Goal: Task Accomplishment & Management: Manage account settings

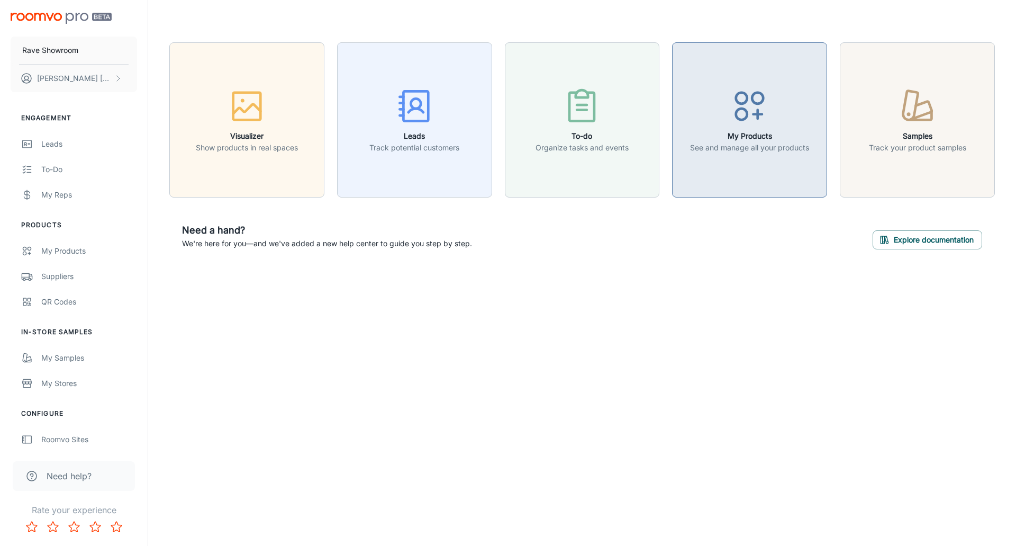
click at [752, 135] on h6 "My Products" at bounding box center [749, 136] width 119 height 12
click at [756, 112] on icon "button" at bounding box center [750, 106] width 40 height 40
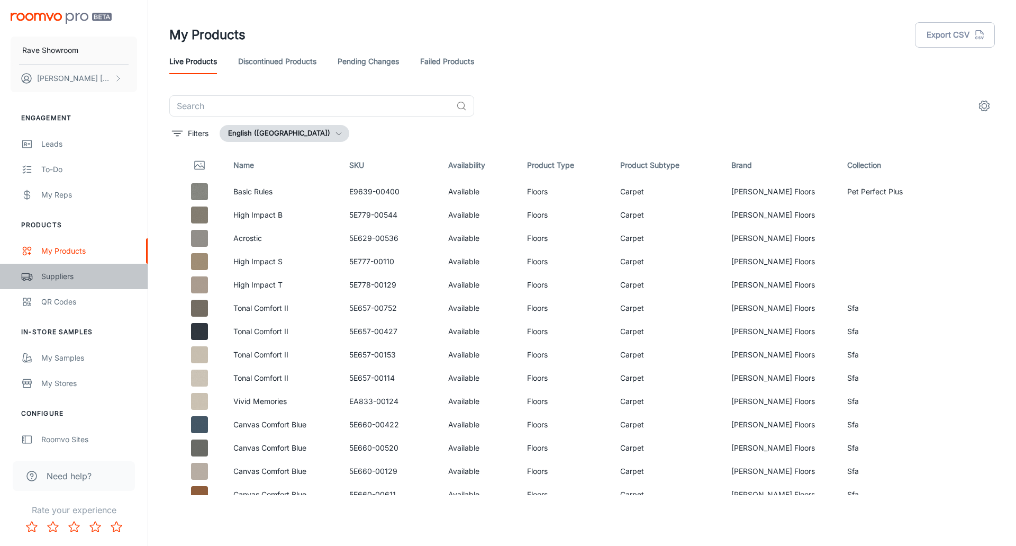
click at [54, 278] on div "Suppliers" at bounding box center [89, 276] width 96 height 12
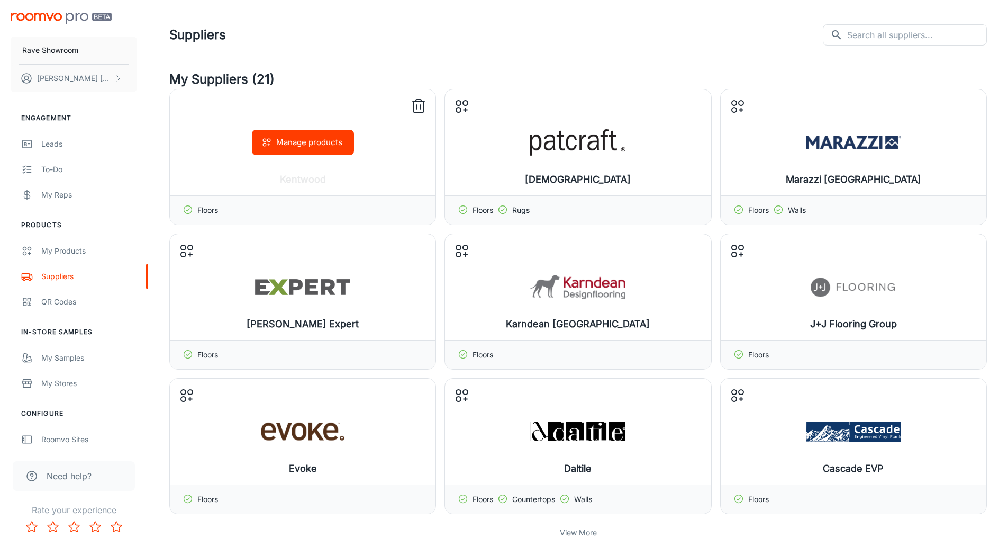
click at [295, 142] on button "Manage products" at bounding box center [303, 142] width 102 height 25
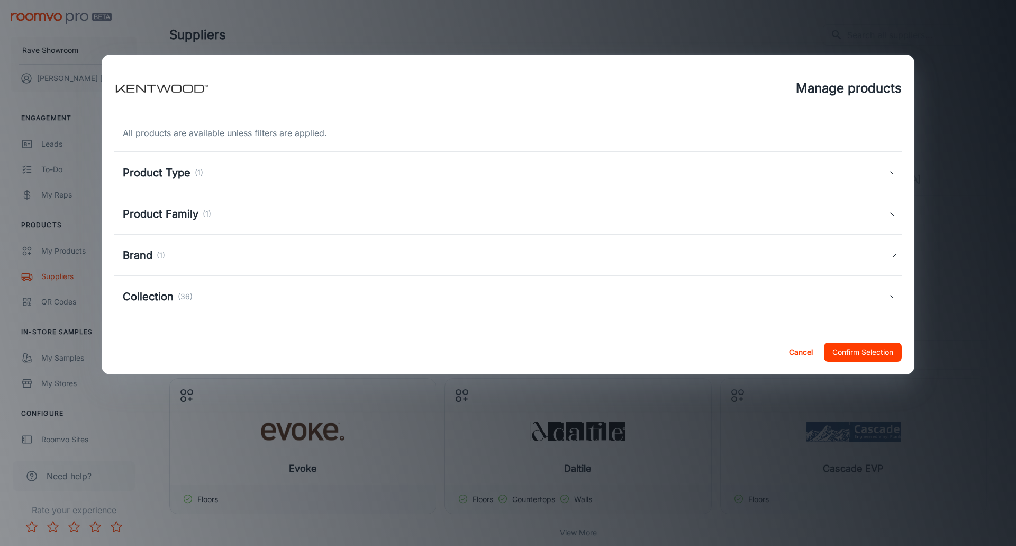
click at [161, 296] on h5 "Collection" at bounding box center [148, 296] width 51 height 16
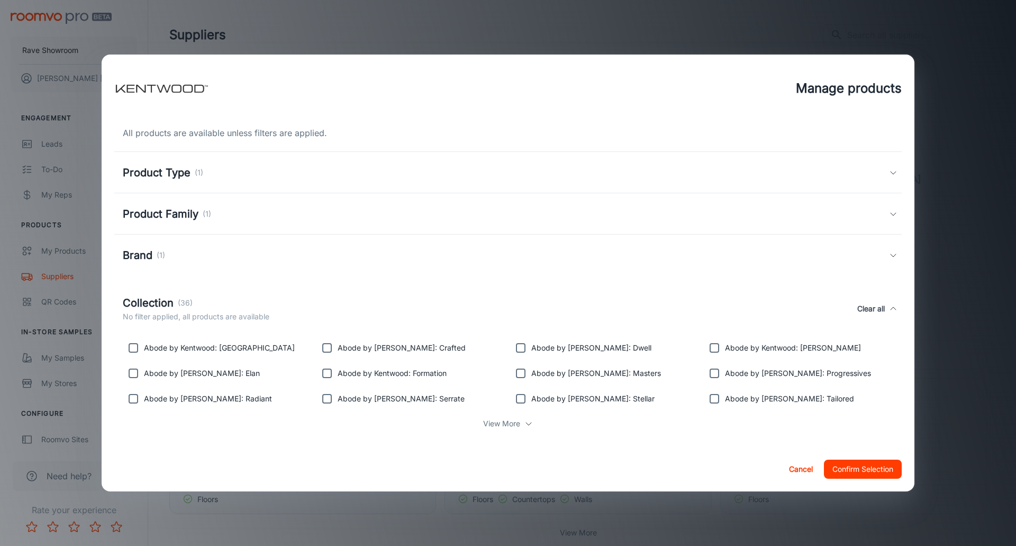
click at [325, 349] on input "checkbox" at bounding box center [326, 347] width 21 height 21
checkbox input "true"
click at [519, 348] on input "checkbox" at bounding box center [520, 347] width 21 height 21
checkbox input "true"
click at [708, 348] on input "checkbox" at bounding box center [714, 347] width 21 height 21
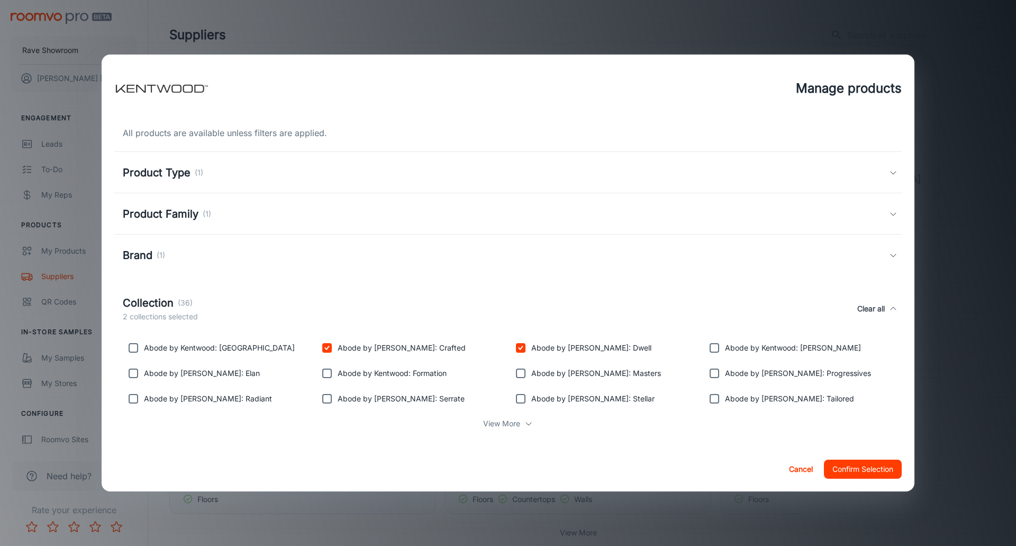
checkbox input "true"
click at [133, 373] on input "checkbox" at bounding box center [133, 372] width 21 height 21
checkbox input "true"
click at [503, 425] on p "View More" at bounding box center [501, 424] width 37 height 12
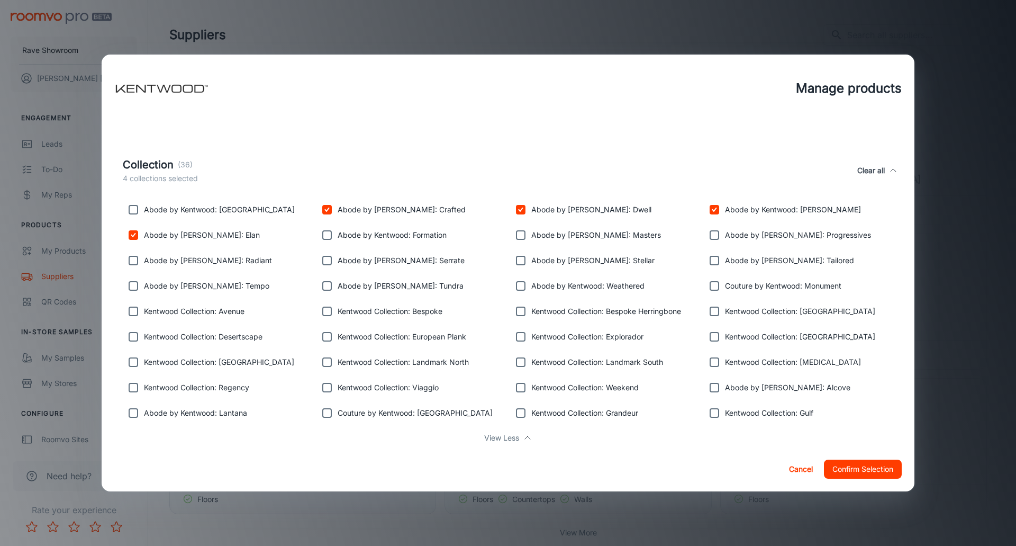
scroll to position [159, 0]
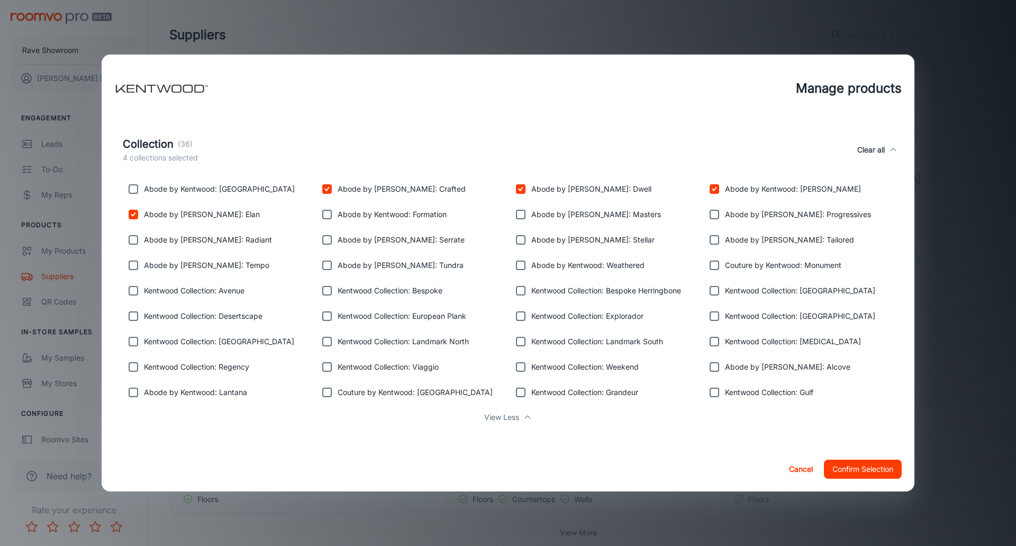
click at [711, 270] on input "checkbox" at bounding box center [714, 265] width 21 height 21
checkbox input "true"
click at [138, 292] on input "checkbox" at bounding box center [133, 290] width 21 height 21
checkbox input "true"
click at [712, 367] on input "checkbox" at bounding box center [714, 366] width 21 height 21
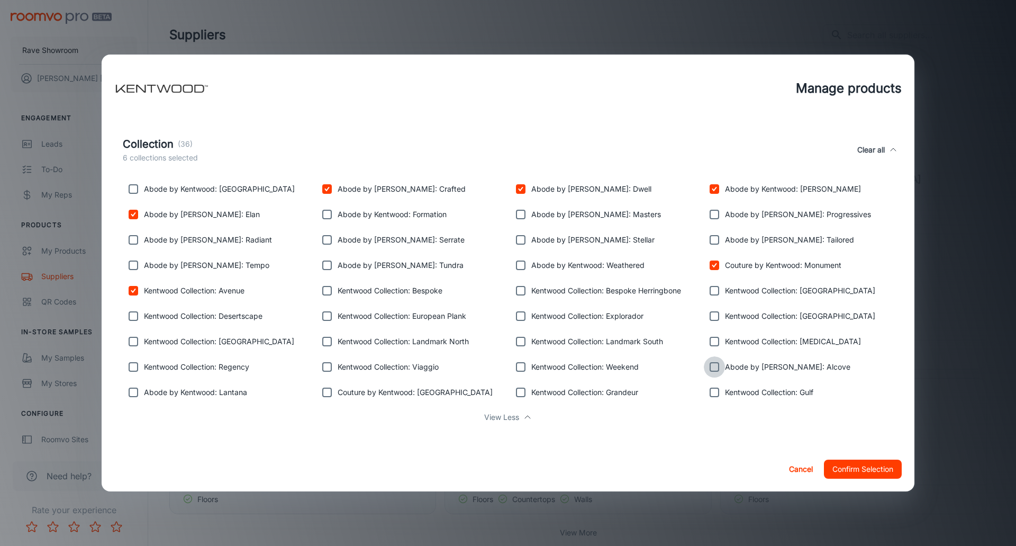
checkbox input "true"
click at [134, 392] on input "checkbox" at bounding box center [133, 392] width 21 height 21
checkbox input "true"
click at [327, 392] on input "checkbox" at bounding box center [326, 392] width 21 height 21
checkbox input "true"
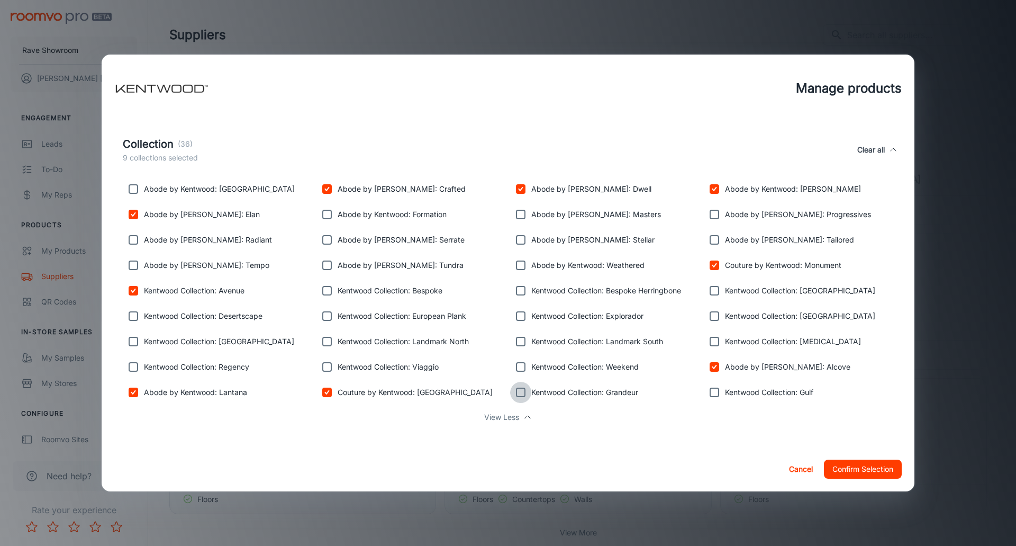
click at [517, 390] on input "checkbox" at bounding box center [520, 392] width 21 height 21
checkbox input "true"
click at [873, 472] on button "Confirm Selection" at bounding box center [863, 468] width 78 height 19
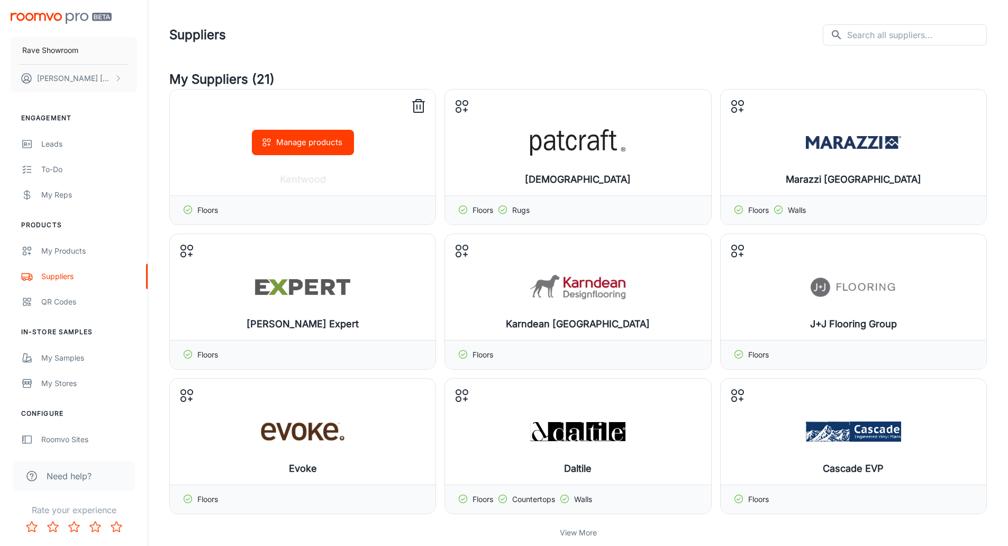
click at [301, 174] on div "Manage products" at bounding box center [303, 142] width 266 height 106
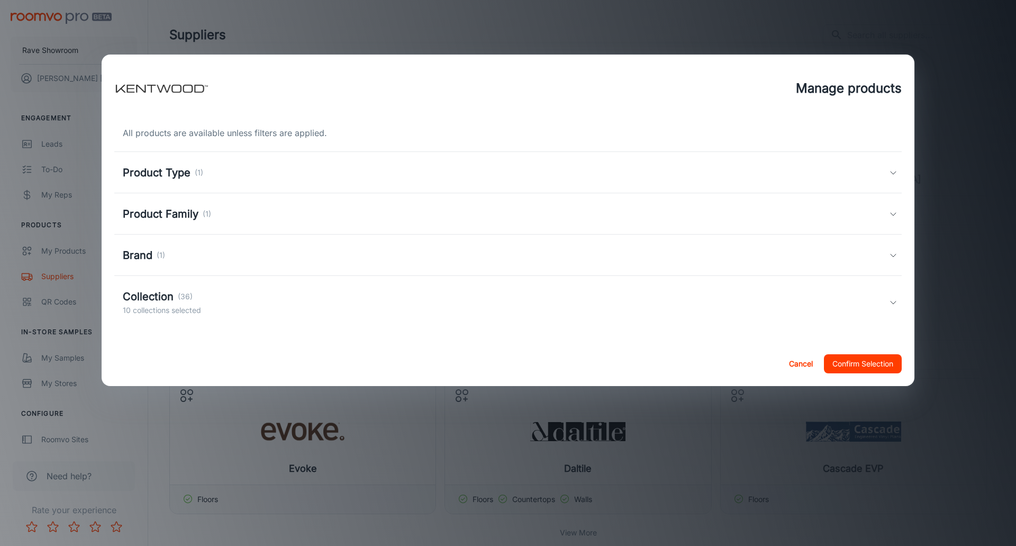
click at [874, 364] on button "Confirm Selection" at bounding box center [863, 363] width 78 height 19
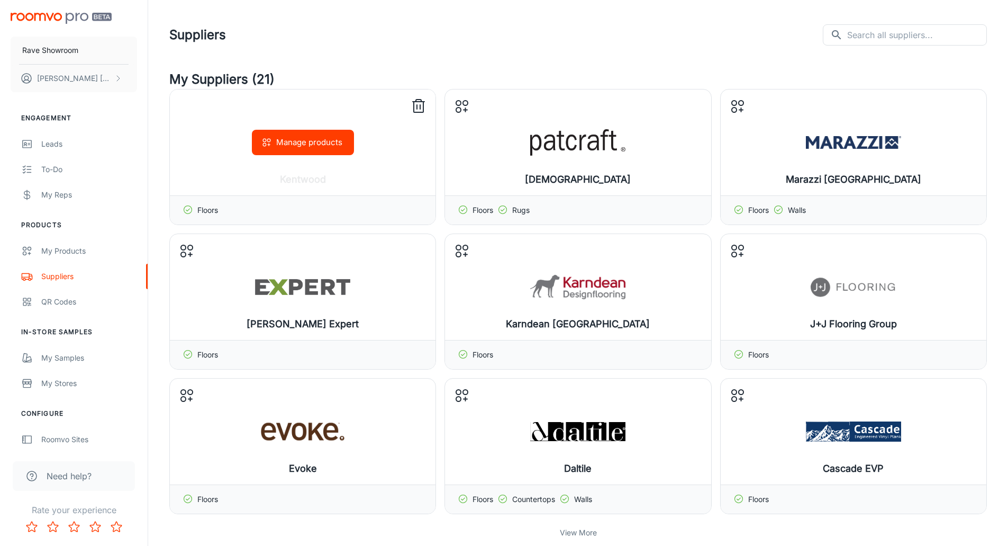
click at [342, 174] on div "Manage products" at bounding box center [303, 142] width 266 height 106
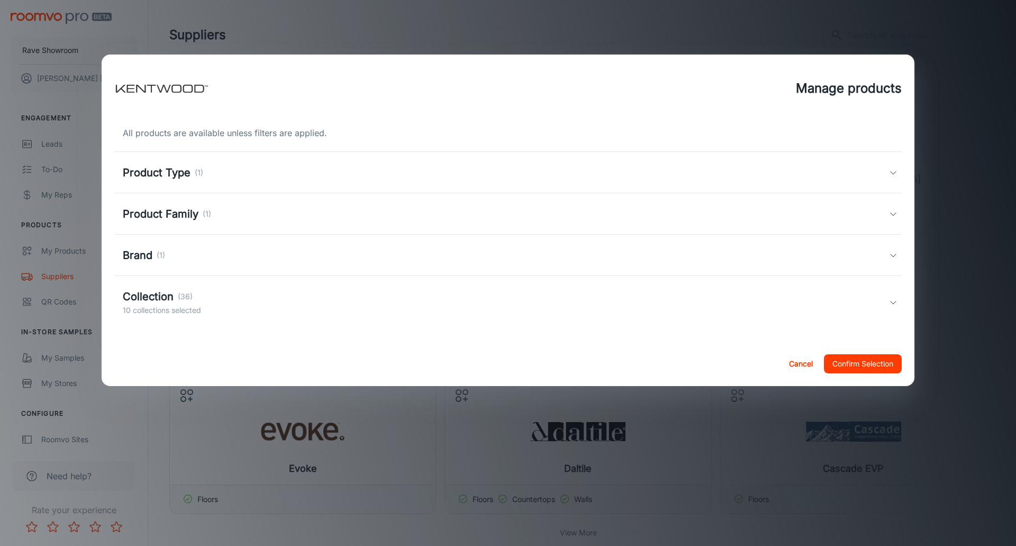
click at [165, 312] on p "10 collections selected" at bounding box center [162, 310] width 78 height 12
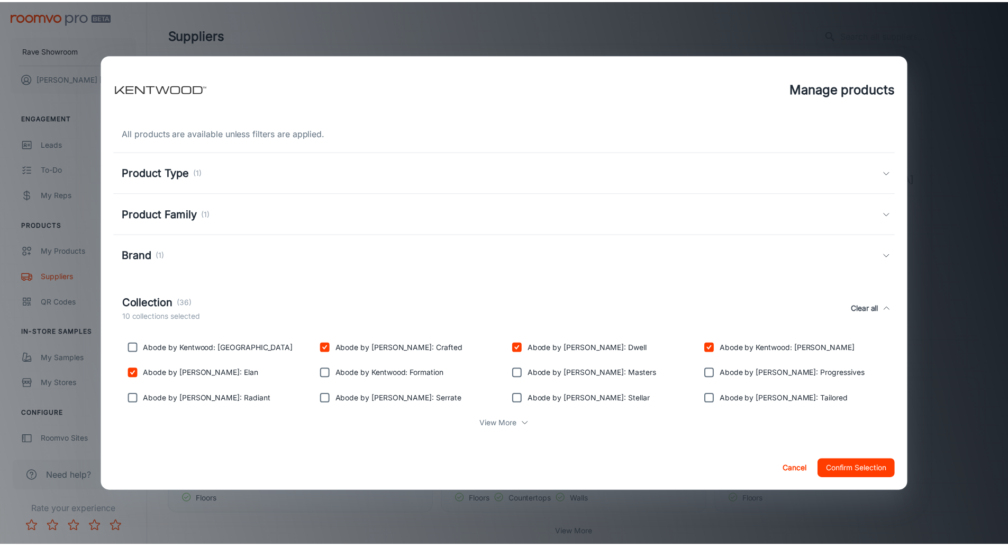
scroll to position [8, 0]
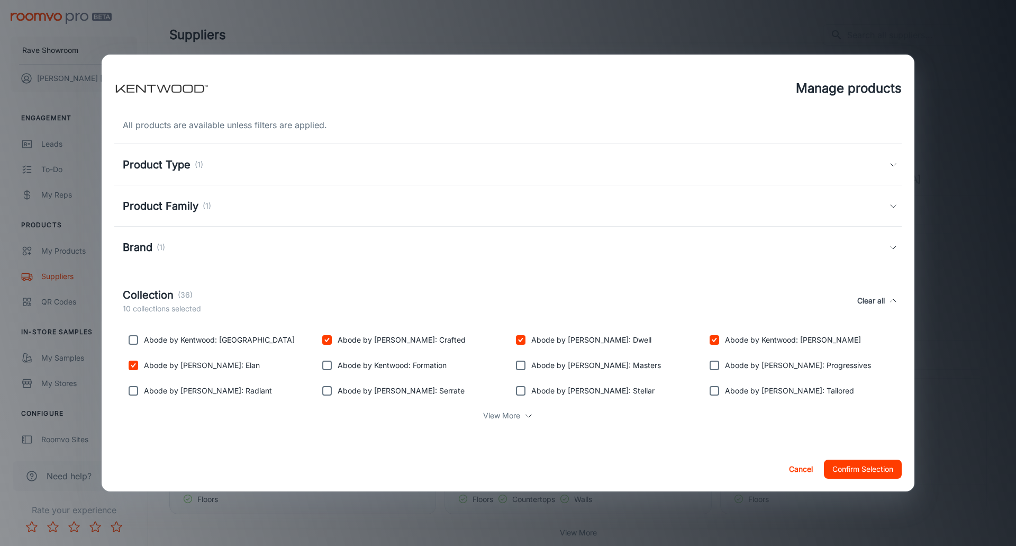
click at [887, 469] on button "Confirm Selection" at bounding box center [863, 468] width 78 height 19
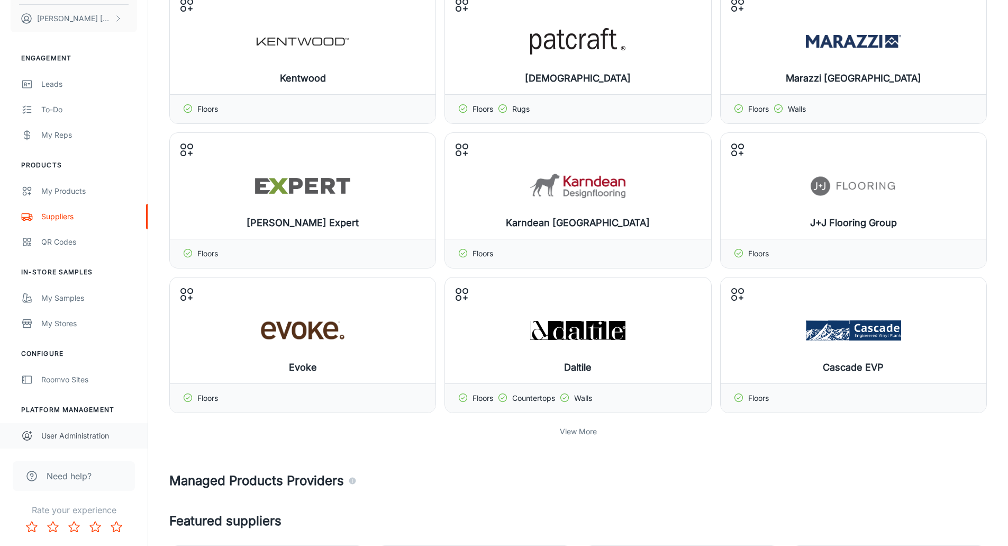
scroll to position [159, 0]
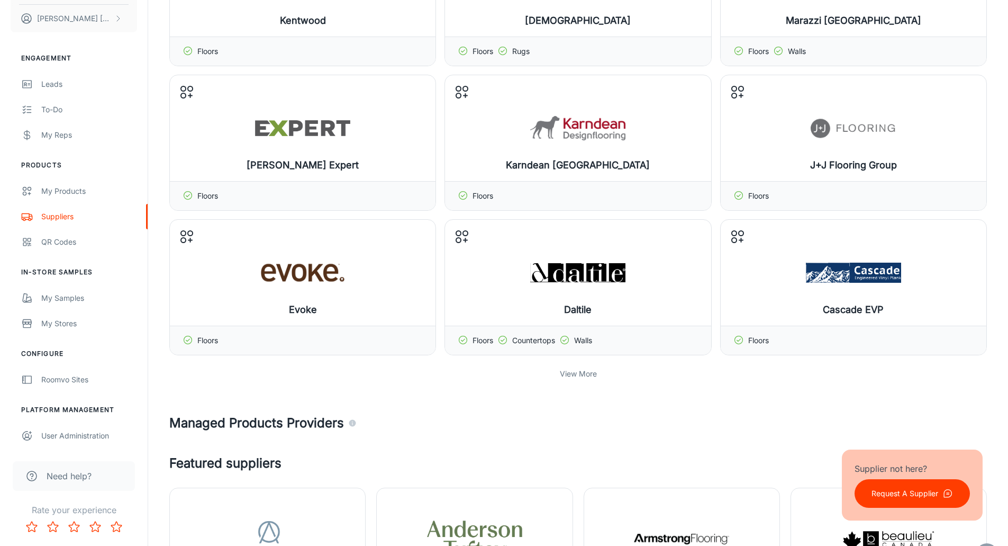
click at [64, 478] on span "Need help?" at bounding box center [69, 475] width 45 height 13
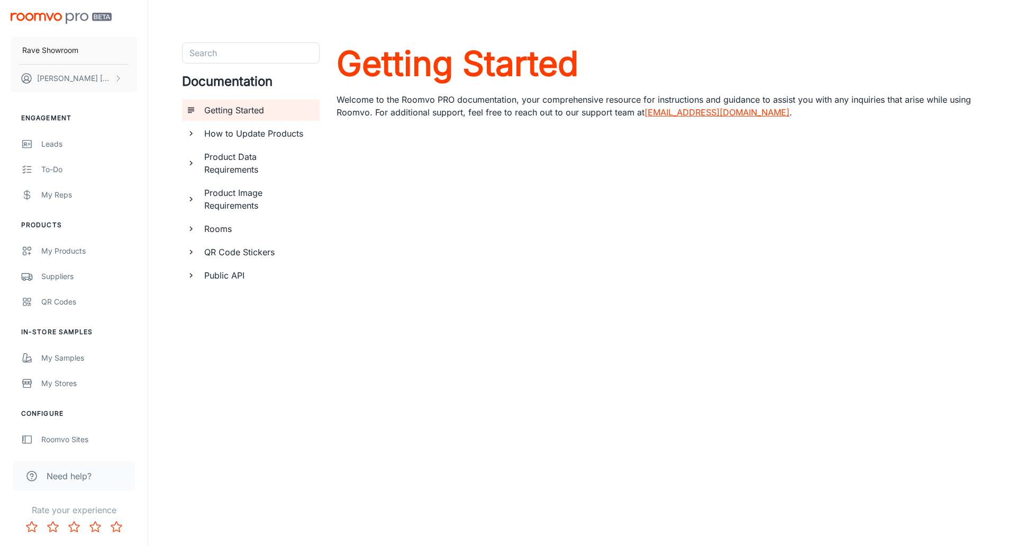
click at [266, 132] on h6 "How to Update Products" at bounding box center [257, 133] width 107 height 13
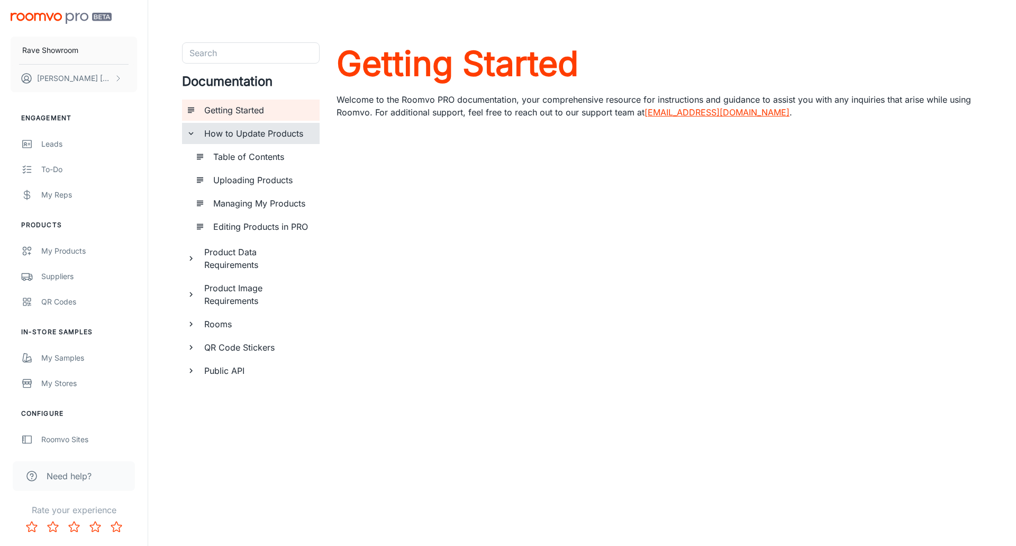
click at [250, 205] on h6 "Managing My Products" at bounding box center [262, 203] width 98 height 13
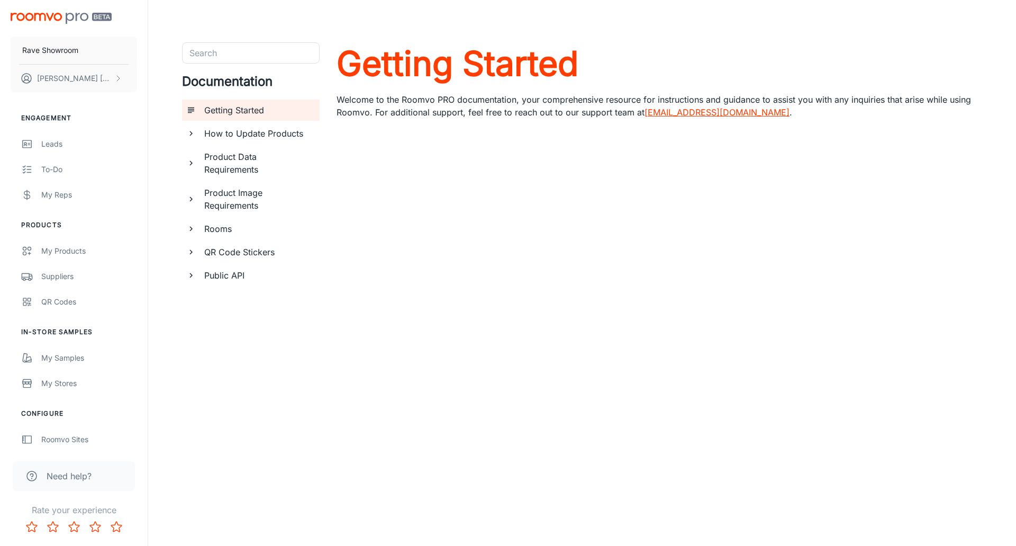
click at [56, 476] on span "Need help?" at bounding box center [69, 475] width 45 height 13
click at [242, 161] on h6 "Product Data Requirements" at bounding box center [257, 162] width 107 height 25
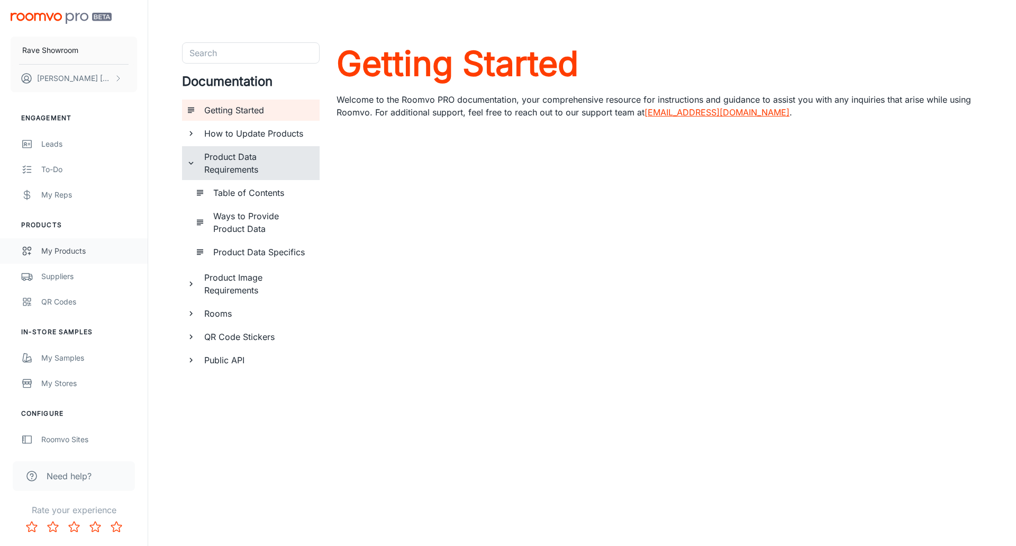
click at [56, 250] on div "My Products" at bounding box center [89, 251] width 96 height 12
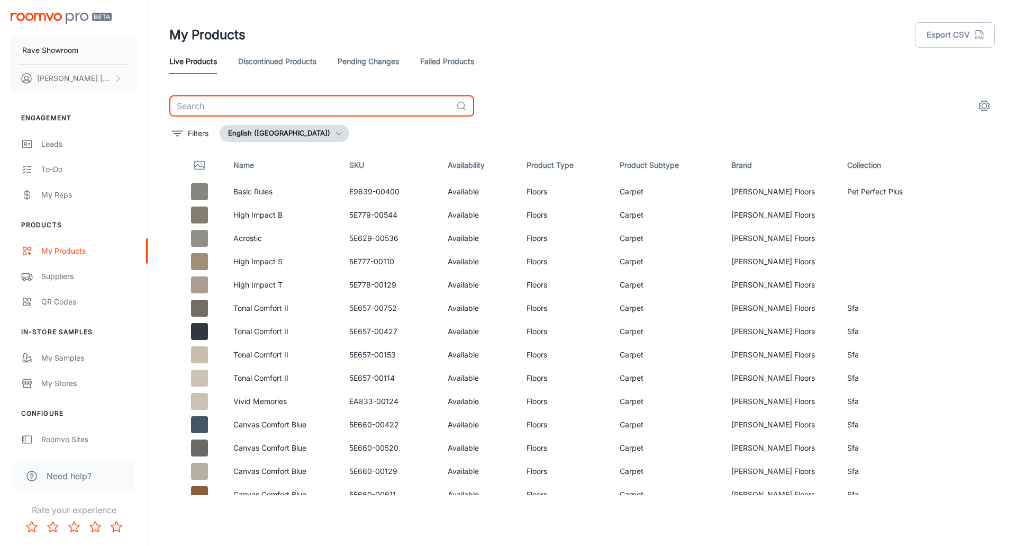
click at [230, 109] on input "text" at bounding box center [310, 105] width 283 height 21
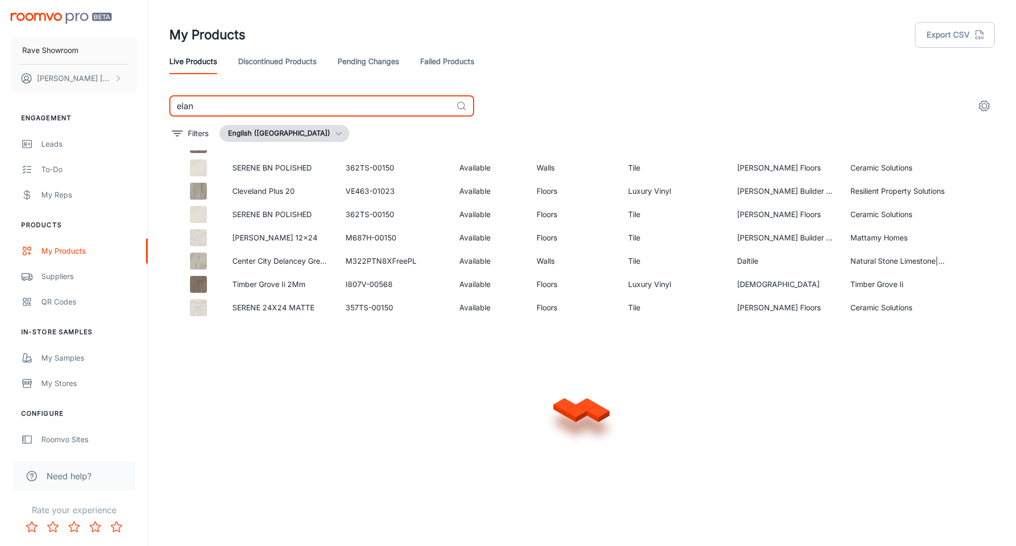
scroll to position [981, 0]
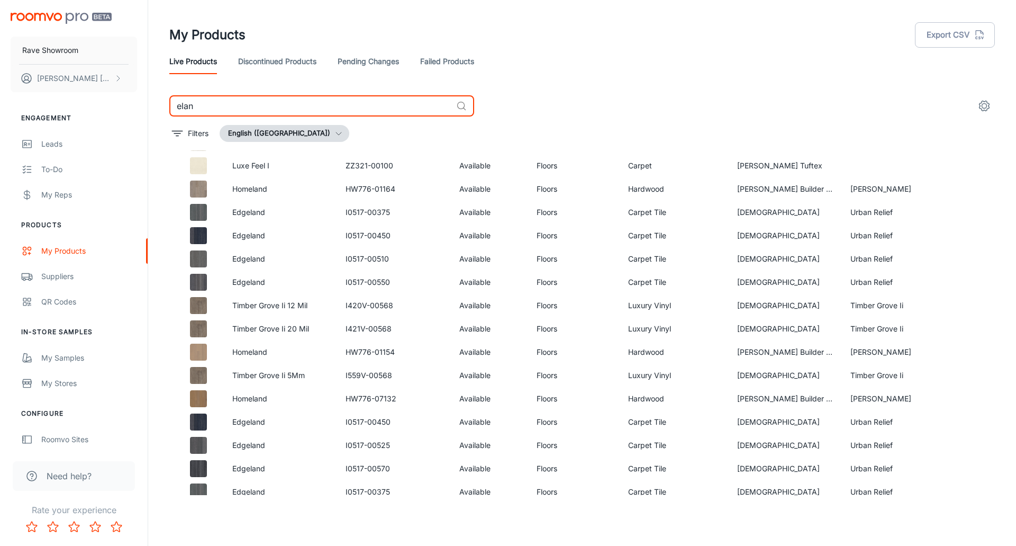
drag, startPoint x: 223, startPoint y: 109, endPoint x: 139, endPoint y: 107, distance: 84.7
click at [139, 107] on div "Rave Showroom [PERSON_NAME] Engagement Leads To-do My Reps Products My Products…" at bounding box center [508, 268] width 1016 height 537
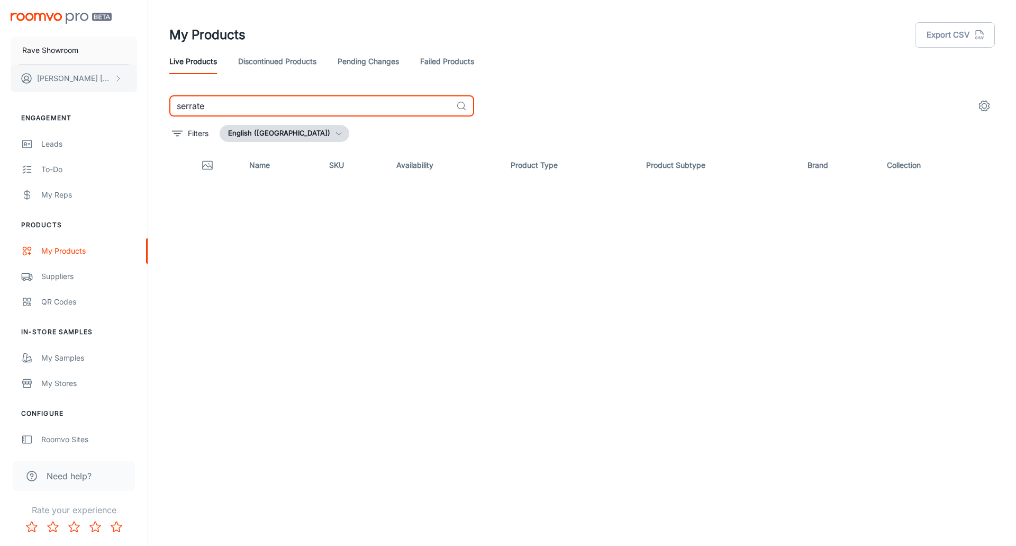
drag, startPoint x: 220, startPoint y: 108, endPoint x: 95, endPoint y: 88, distance: 126.9
click at [95, 88] on div "Rave Showroom [PERSON_NAME] Engagement Leads To-do My Reps Products My Products…" at bounding box center [508, 268] width 1016 height 537
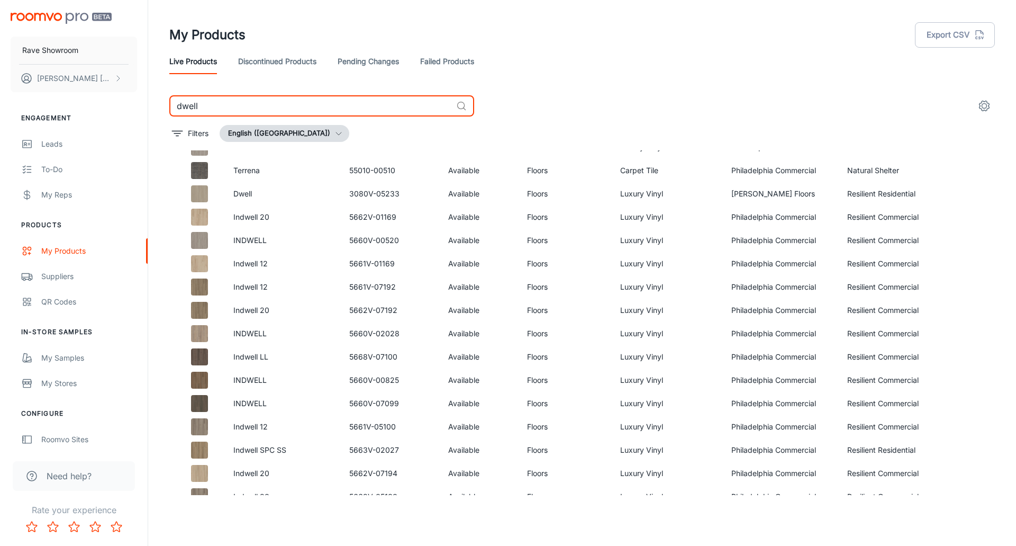
scroll to position [3110, 0]
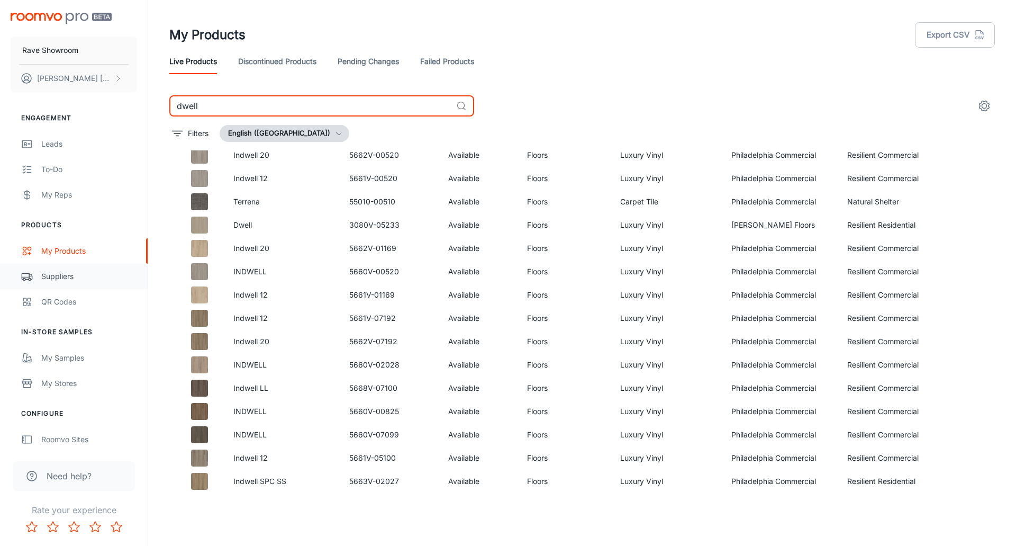
type input "dwell"
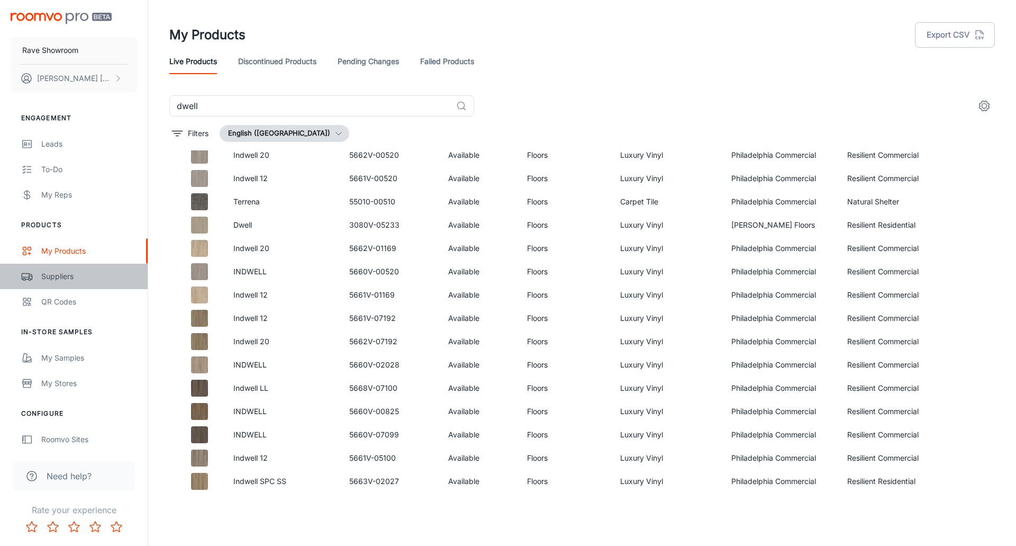
click at [59, 276] on div "Suppliers" at bounding box center [89, 276] width 96 height 12
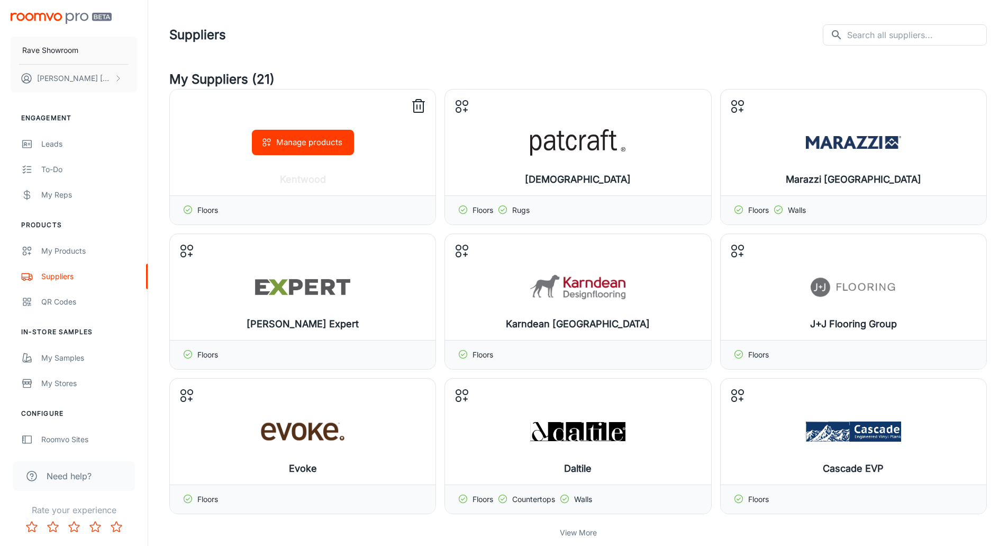
click at [286, 168] on div "Manage products" at bounding box center [303, 142] width 266 height 106
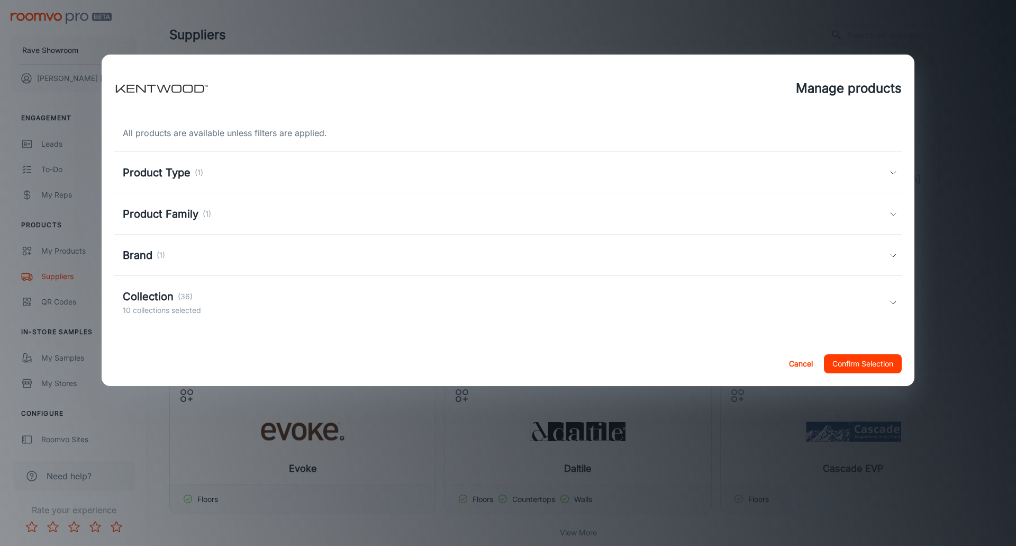
click at [169, 294] on h5 "Collection" at bounding box center [148, 296] width 51 height 16
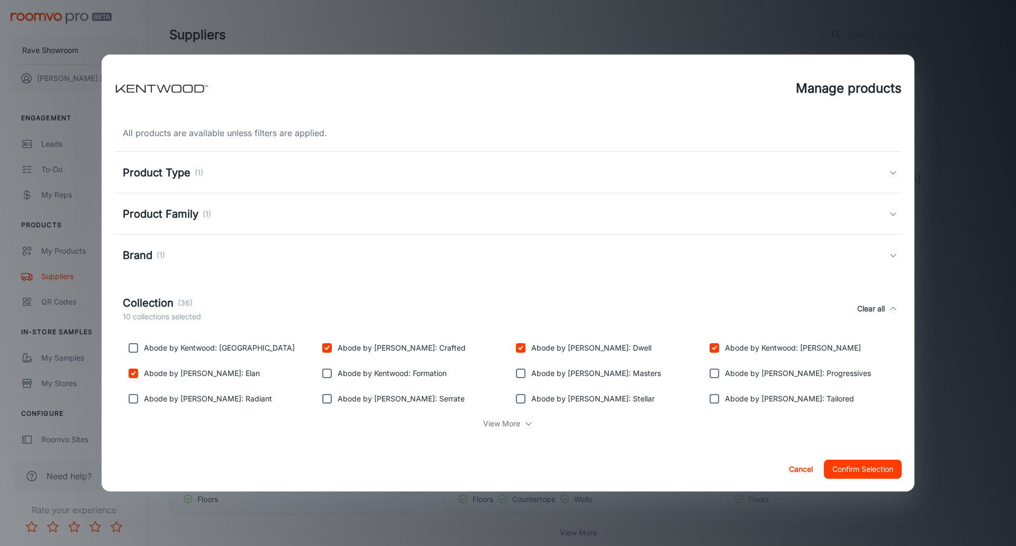
click at [963, 78] on div "Manage products All products are available unless filters are applied. Product …" at bounding box center [508, 273] width 1016 height 546
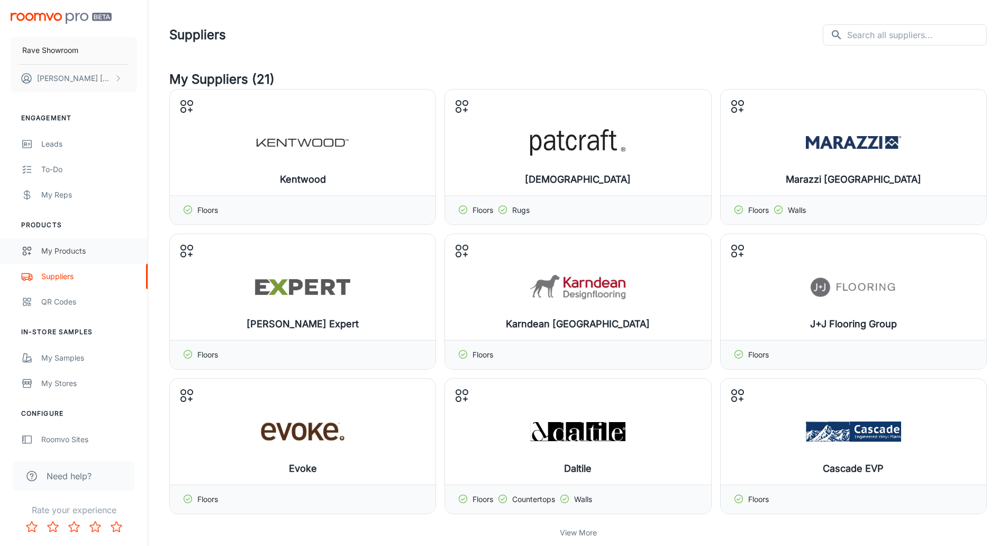
click at [65, 251] on div "My Products" at bounding box center [89, 251] width 96 height 12
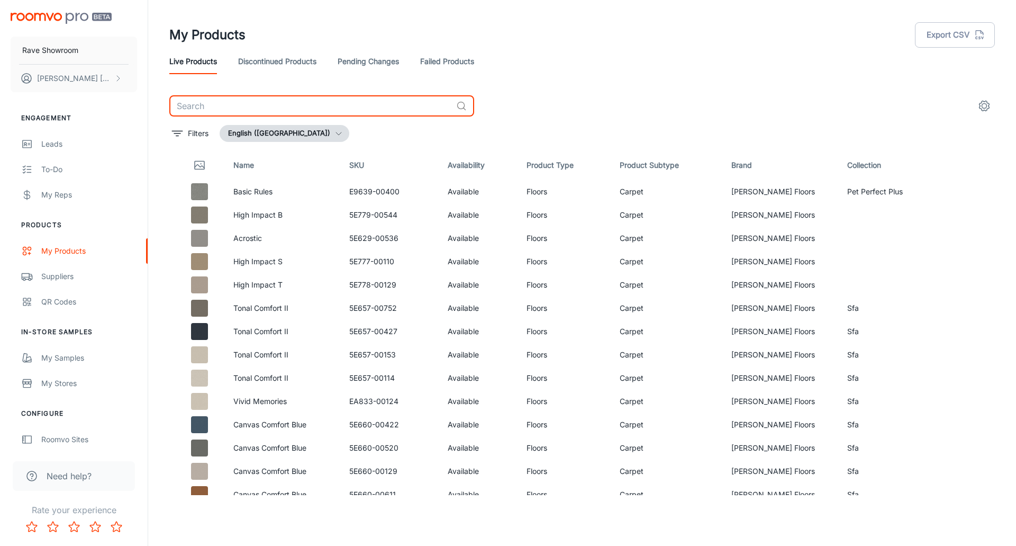
click at [222, 103] on input "text" at bounding box center [310, 105] width 283 height 21
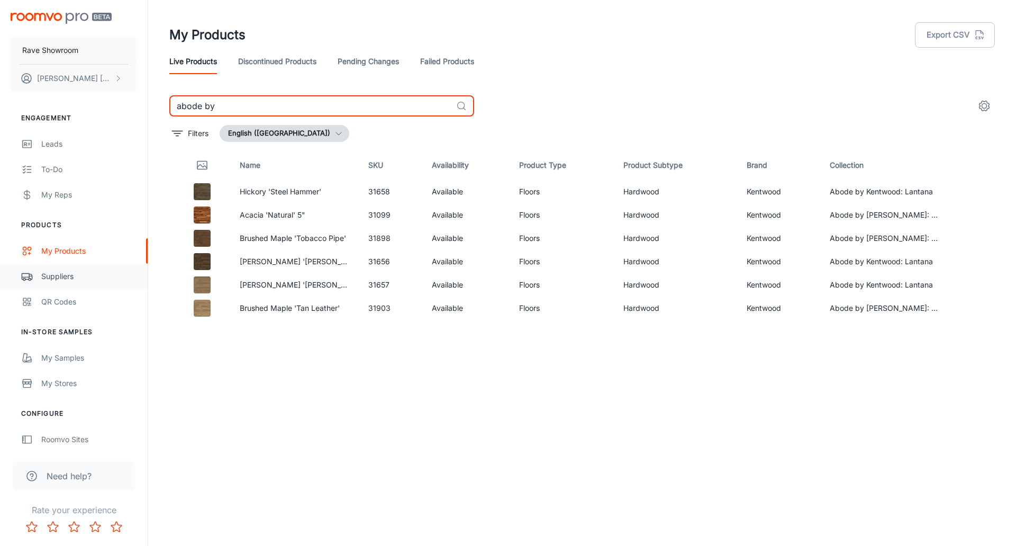
type input "abode by"
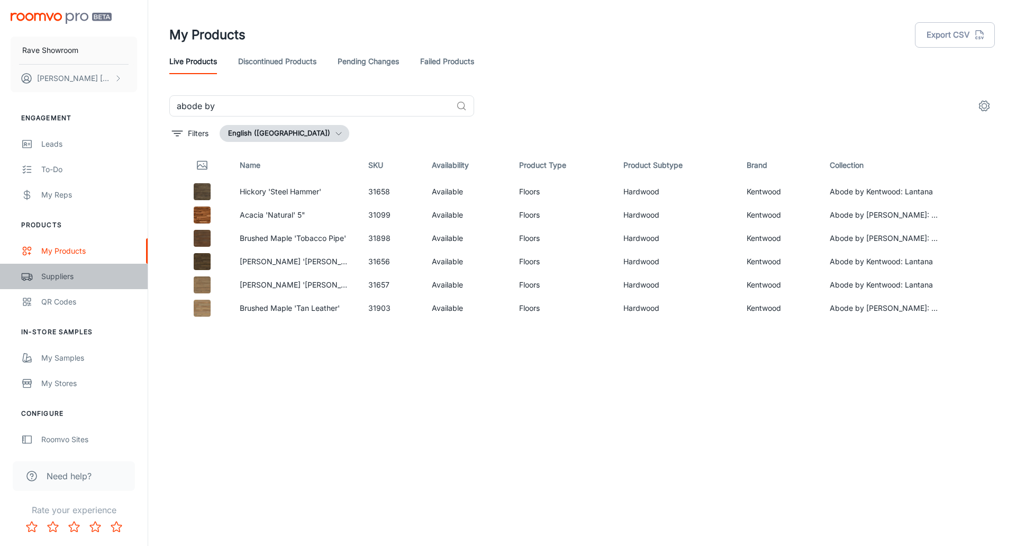
click at [61, 277] on div "Suppliers" at bounding box center [89, 276] width 96 height 12
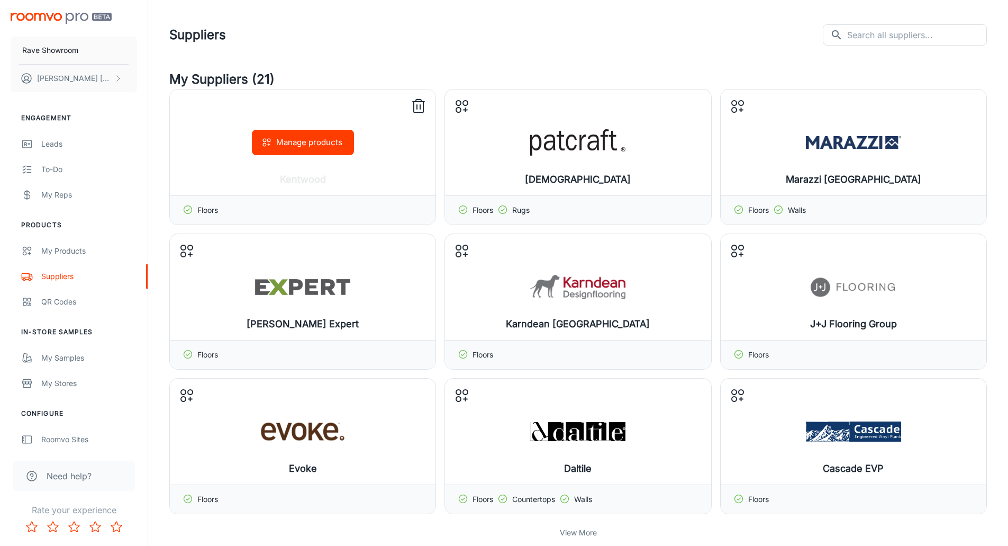
click at [301, 141] on button "Manage products" at bounding box center [303, 142] width 102 height 25
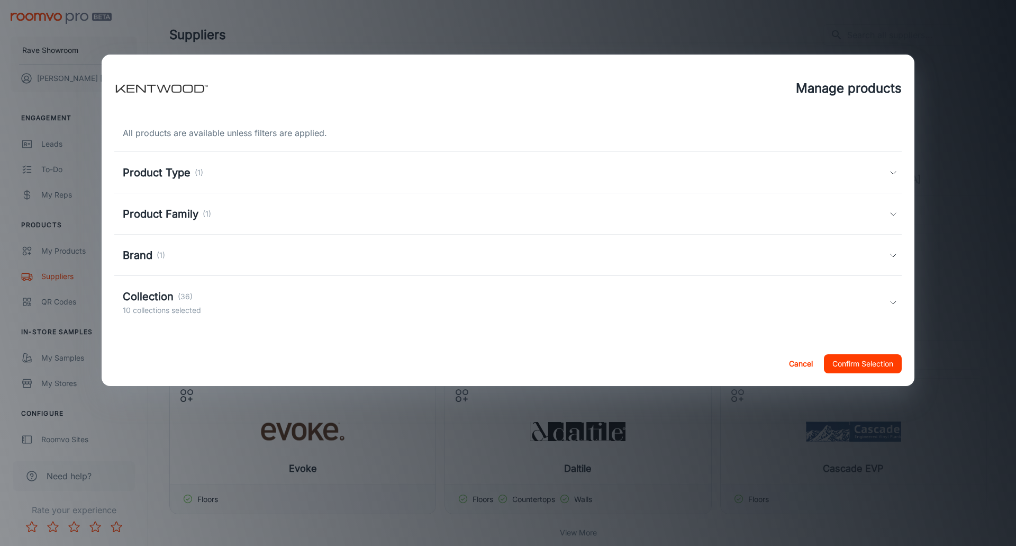
click at [174, 297] on div "Collection (36)" at bounding box center [162, 296] width 78 height 16
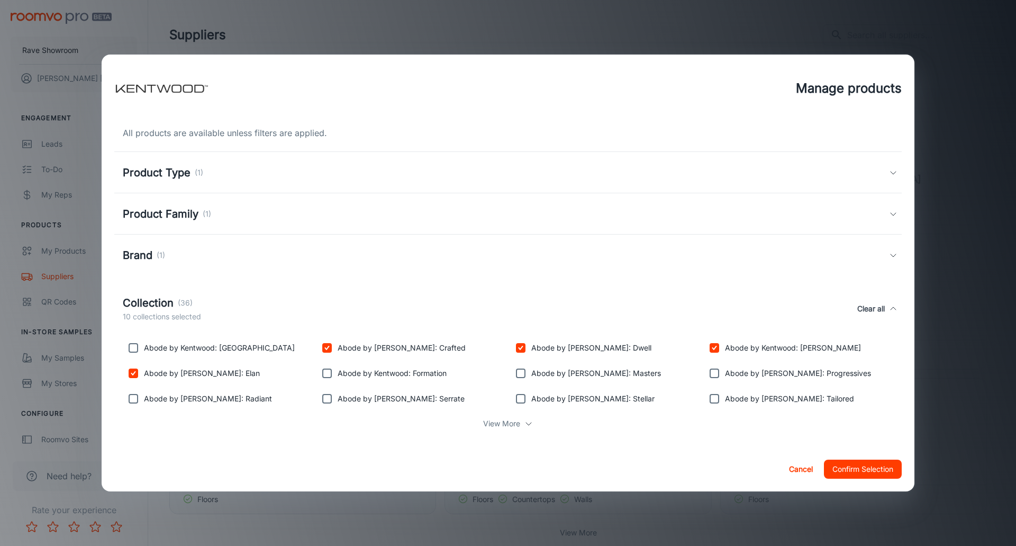
click at [132, 374] on input "checkbox" at bounding box center [133, 372] width 21 height 21
checkbox input "false"
click at [325, 349] on input "checkbox" at bounding box center [326, 347] width 21 height 21
checkbox input "false"
click at [519, 348] on input "checkbox" at bounding box center [520, 347] width 21 height 21
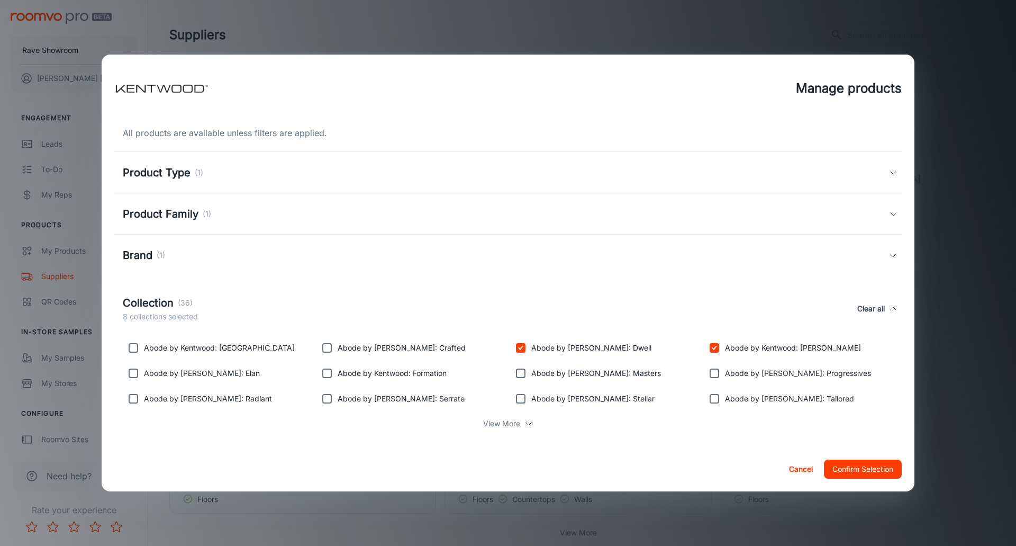
checkbox input "false"
click at [710, 346] on input "checkbox" at bounding box center [714, 347] width 21 height 21
checkbox input "false"
click at [527, 423] on icon at bounding box center [528, 423] width 8 height 8
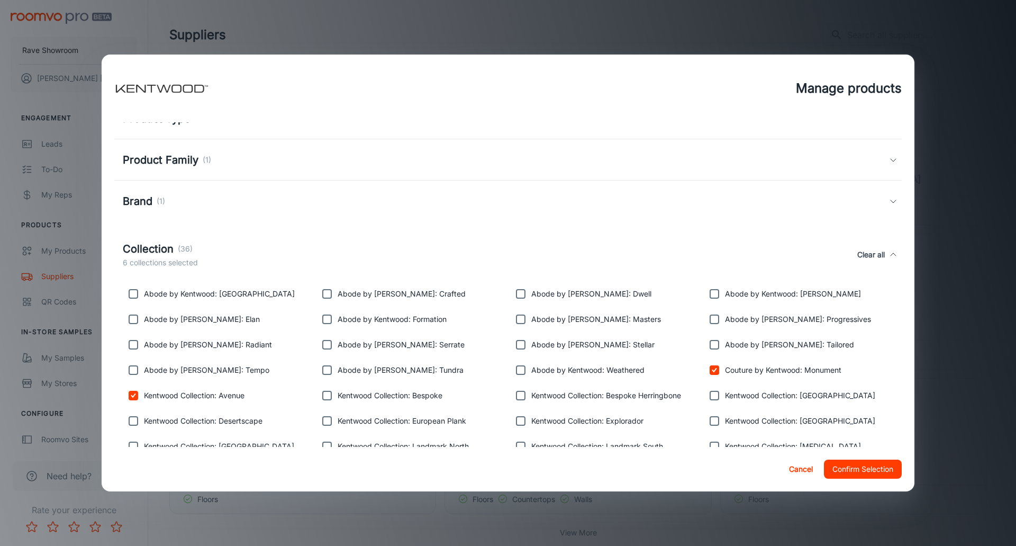
scroll to position [160, 0]
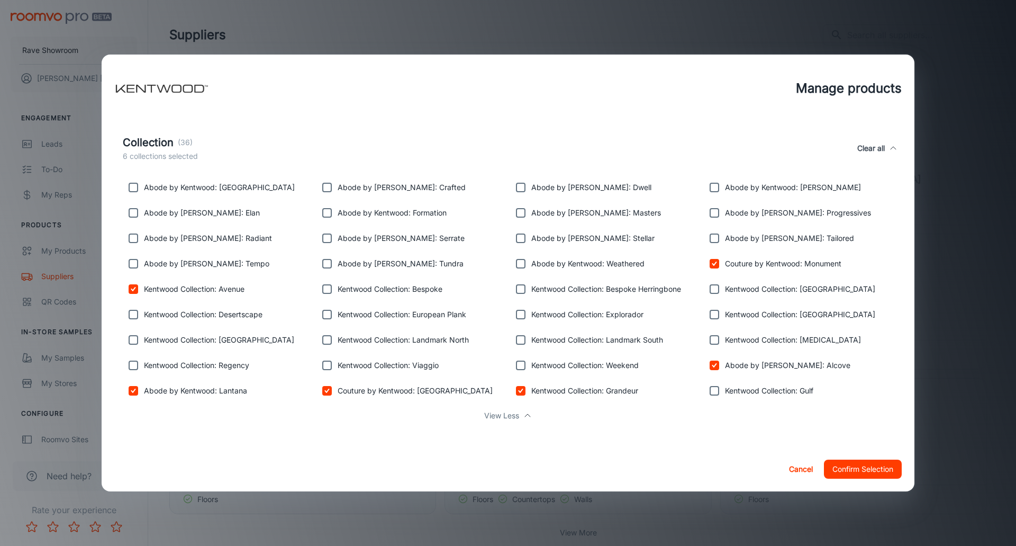
click at [712, 262] on input "checkbox" at bounding box center [714, 263] width 21 height 21
checkbox input "false"
drag, startPoint x: 133, startPoint y: 288, endPoint x: 127, endPoint y: 309, distance: 22.1
click at [134, 292] on input "checkbox" at bounding box center [133, 288] width 21 height 21
checkbox input "false"
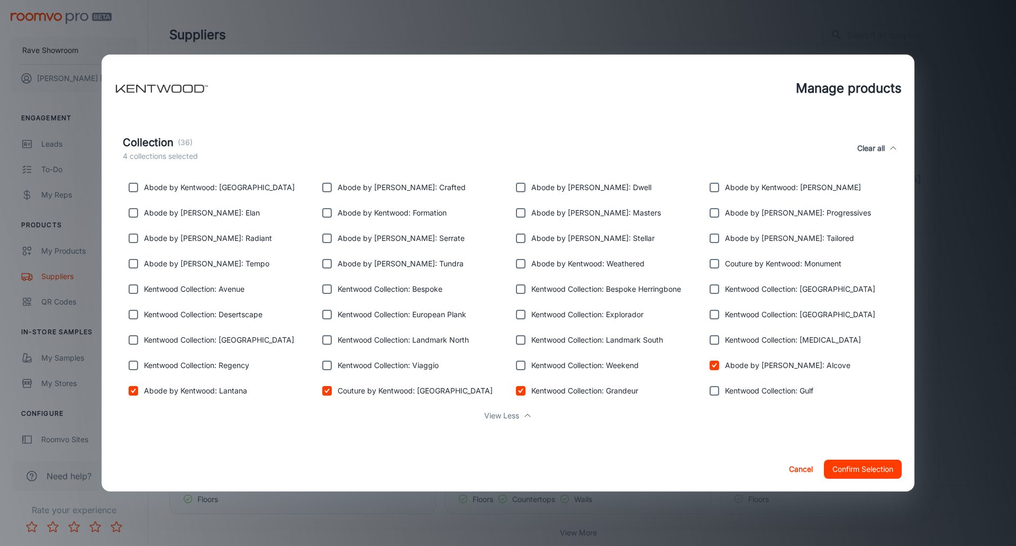
click at [134, 391] on input "checkbox" at bounding box center [133, 390] width 21 height 21
checkbox input "false"
click at [327, 391] on input "checkbox" at bounding box center [326, 390] width 21 height 21
checkbox input "false"
click at [518, 393] on input "checkbox" at bounding box center [520, 390] width 21 height 21
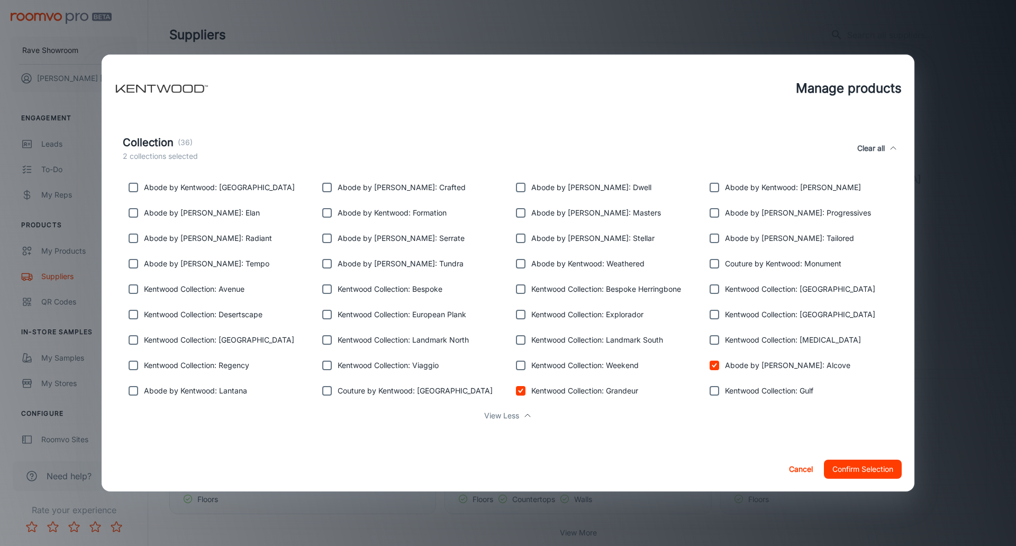
checkbox input "false"
click at [709, 366] on input "checkbox" at bounding box center [714, 365] width 21 height 21
checkbox input "false"
click at [132, 186] on input "checkbox" at bounding box center [133, 187] width 21 height 21
checkbox input "true"
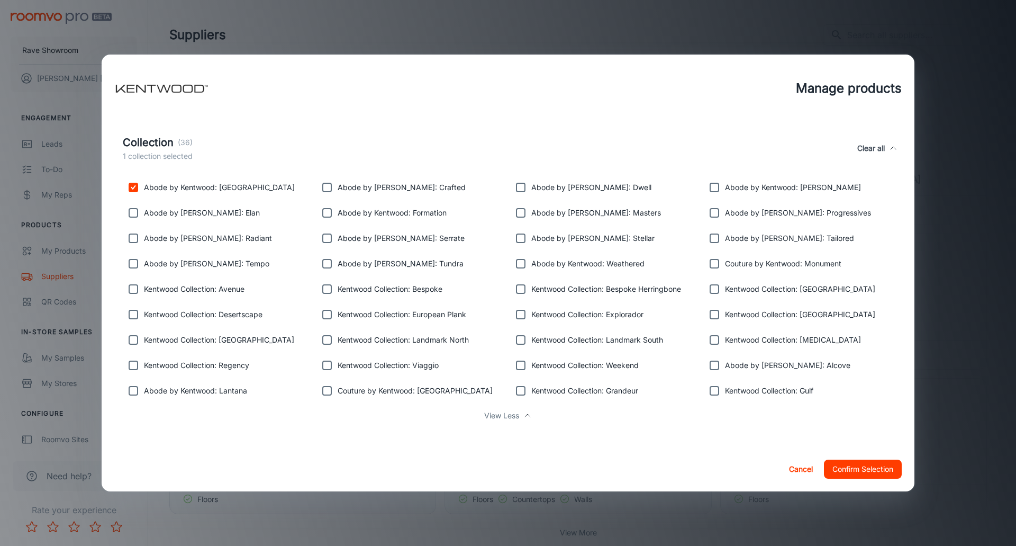
click at [326, 213] on input "checkbox" at bounding box center [326, 212] width 21 height 21
checkbox input "true"
click at [710, 213] on input "checkbox" at bounding box center [714, 212] width 21 height 21
checkbox input "true"
click at [131, 238] on input "checkbox" at bounding box center [133, 238] width 21 height 21
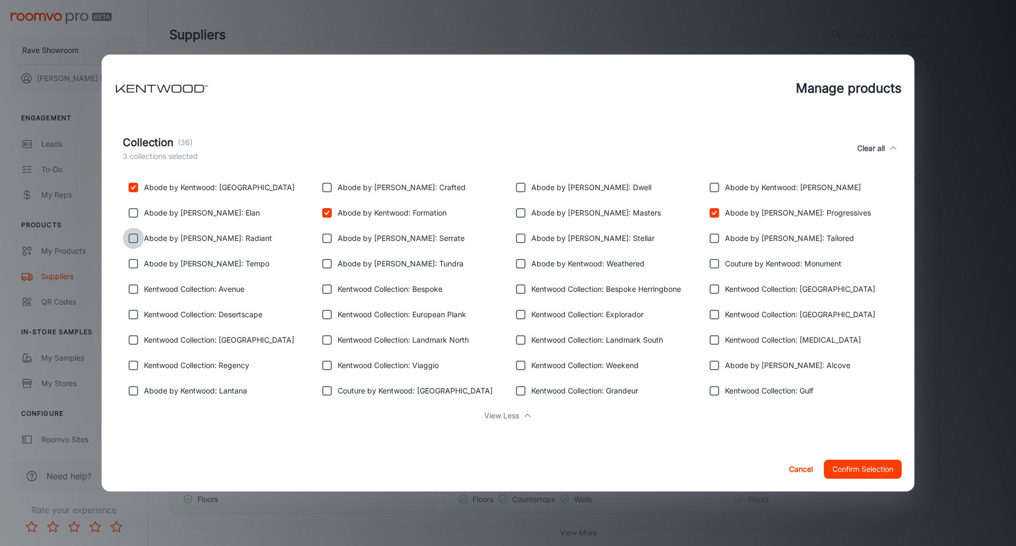
checkbox input "true"
click at [324, 240] on input "checkbox" at bounding box center [326, 238] width 21 height 21
checkbox input "true"
click at [708, 240] on input "checkbox" at bounding box center [714, 238] width 21 height 21
checkbox input "true"
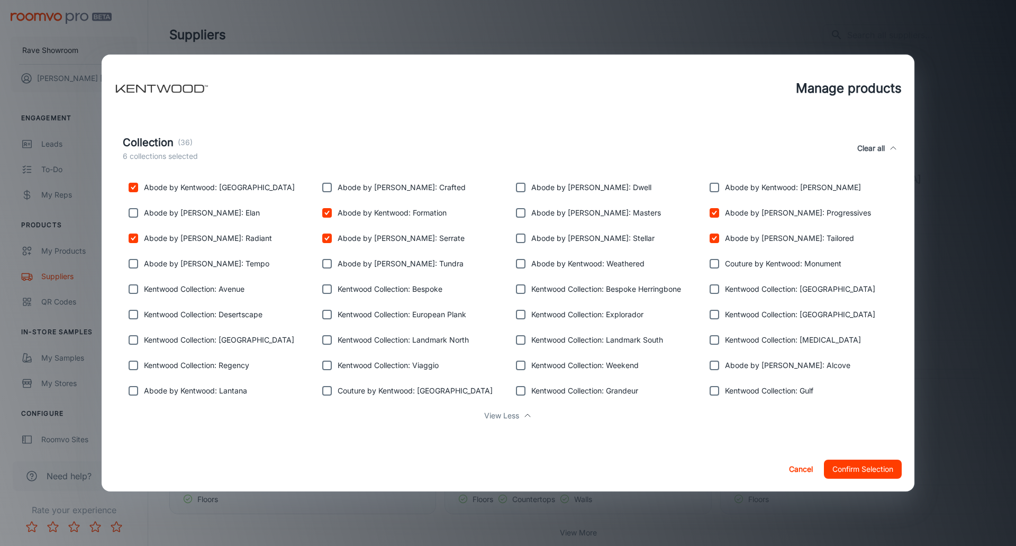
click at [135, 264] on input "checkbox" at bounding box center [133, 263] width 21 height 21
checkbox input "true"
click at [327, 265] on input "checkbox" at bounding box center [326, 263] width 21 height 21
checkbox input "true"
click at [519, 267] on input "checkbox" at bounding box center [520, 263] width 21 height 21
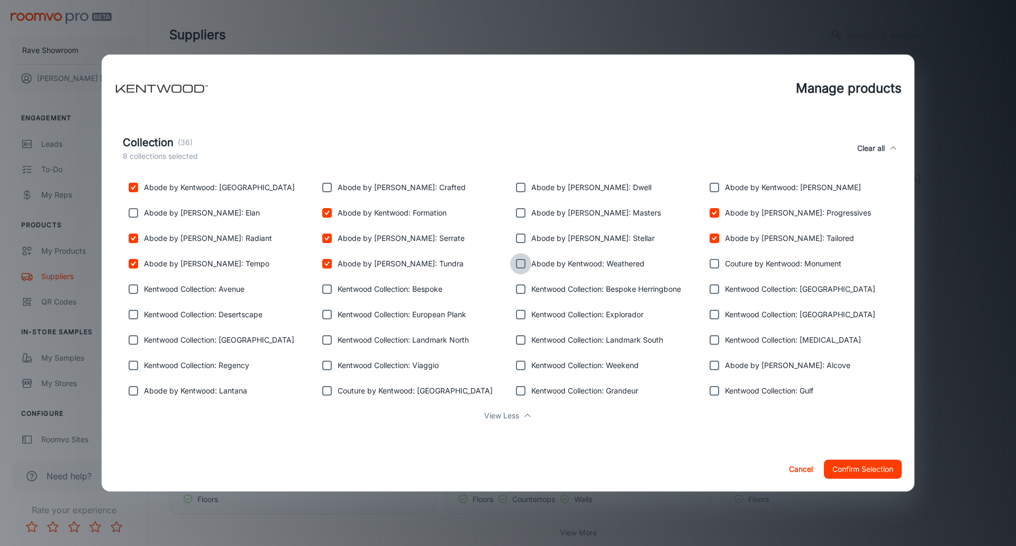
checkbox input "true"
click at [327, 291] on input "checkbox" at bounding box center [326, 288] width 21 height 21
checkbox input "true"
click at [514, 288] on input "checkbox" at bounding box center [520, 288] width 21 height 21
checkbox input "true"
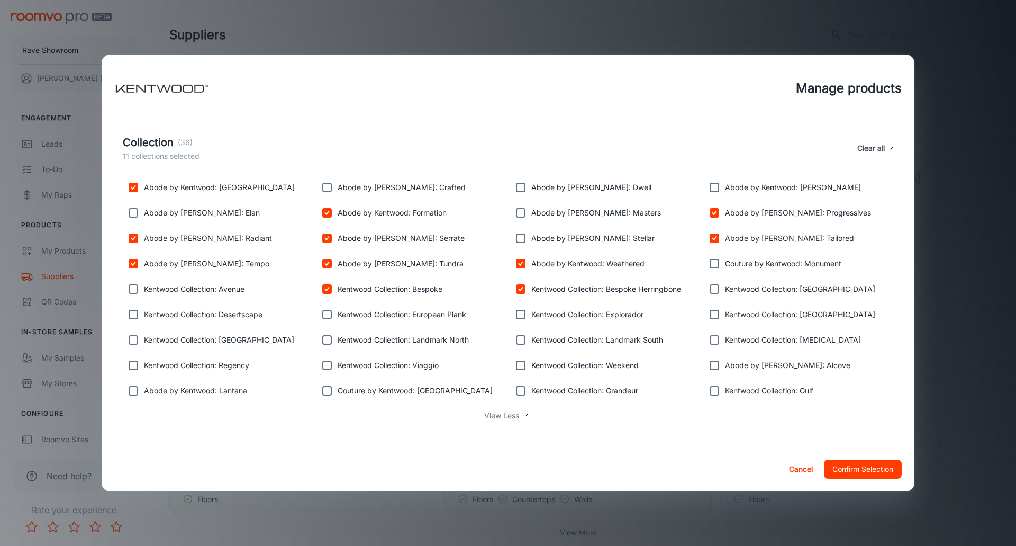
click at [708, 287] on input "checkbox" at bounding box center [714, 288] width 21 height 21
checkbox input "true"
drag, startPoint x: 133, startPoint y: 316, endPoint x: 143, endPoint y: 315, distance: 9.6
click at [140, 315] on input "checkbox" at bounding box center [133, 314] width 21 height 21
checkbox input "true"
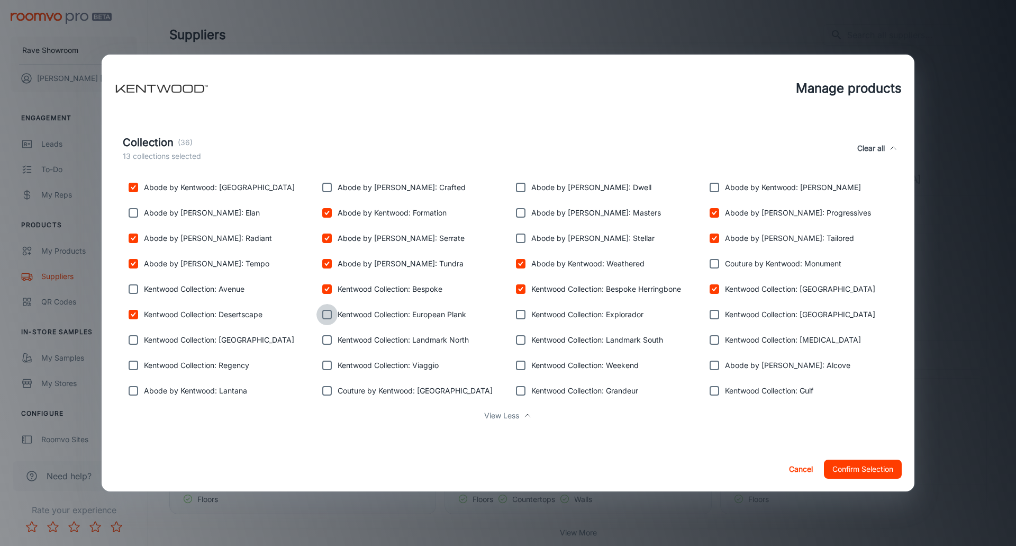
click at [327, 315] on input "checkbox" at bounding box center [326, 314] width 21 height 21
checkbox input "true"
click at [520, 316] on input "checkbox" at bounding box center [520, 314] width 21 height 21
checkbox input "true"
click at [713, 391] on input "checkbox" at bounding box center [714, 390] width 21 height 21
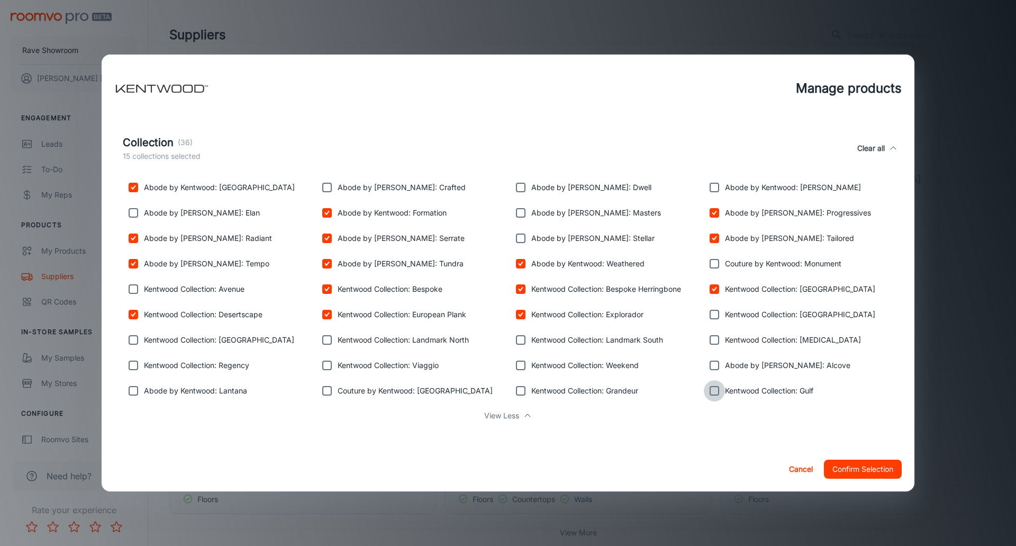
checkbox input "true"
click at [710, 315] on input "checkbox" at bounding box center [714, 314] width 21 height 21
checkbox input "true"
click at [135, 338] on input "checkbox" at bounding box center [133, 339] width 21 height 21
checkbox input "true"
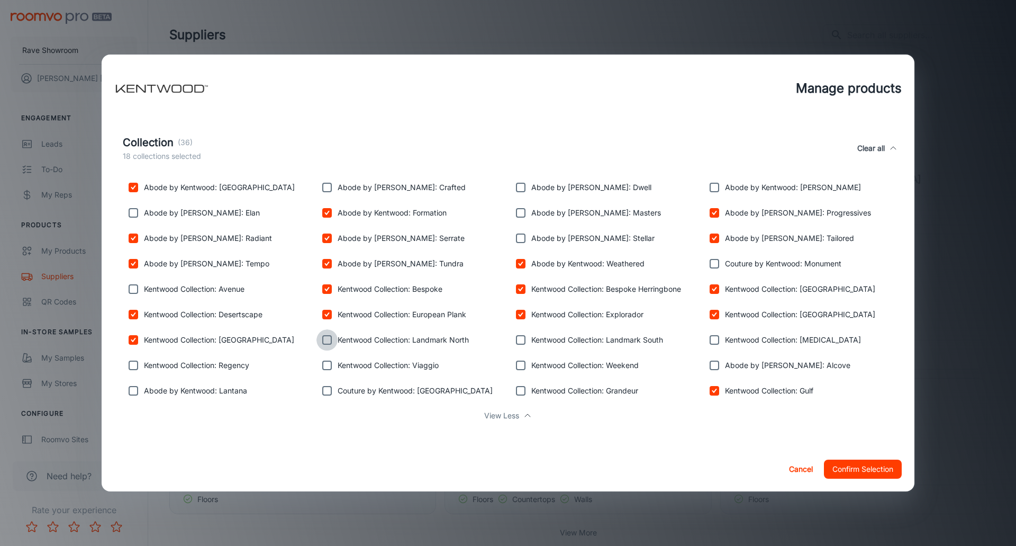
drag, startPoint x: 327, startPoint y: 339, endPoint x: 434, endPoint y: 342, distance: 106.9
click at [330, 341] on input "checkbox" at bounding box center [326, 339] width 21 height 21
checkbox input "true"
click at [515, 339] on input "checkbox" at bounding box center [520, 339] width 21 height 21
checkbox input "true"
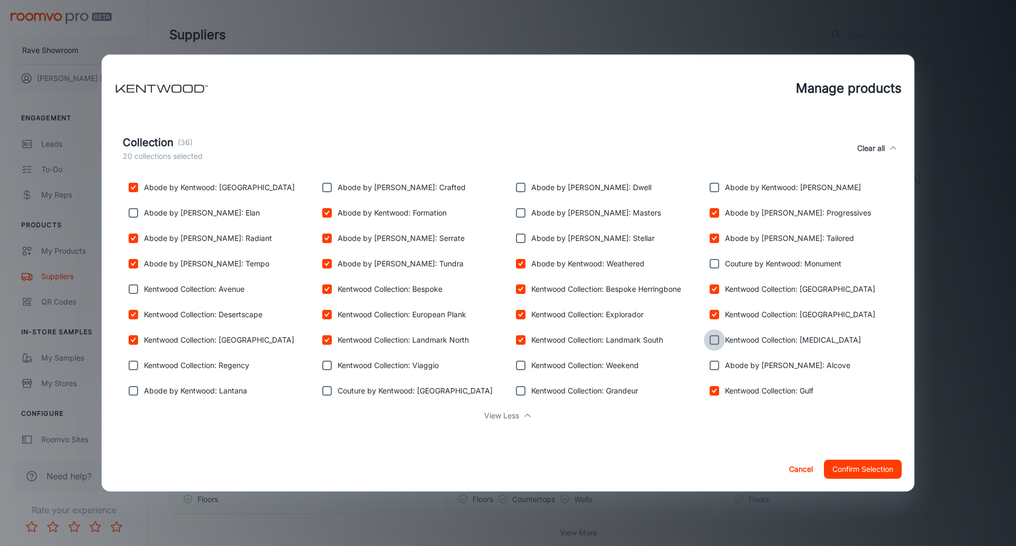
click at [708, 339] on input "checkbox" at bounding box center [714, 339] width 21 height 21
checkbox input "true"
click at [134, 362] on input "checkbox" at bounding box center [133, 365] width 21 height 21
checkbox input "true"
click at [325, 361] on input "checkbox" at bounding box center [326, 365] width 21 height 21
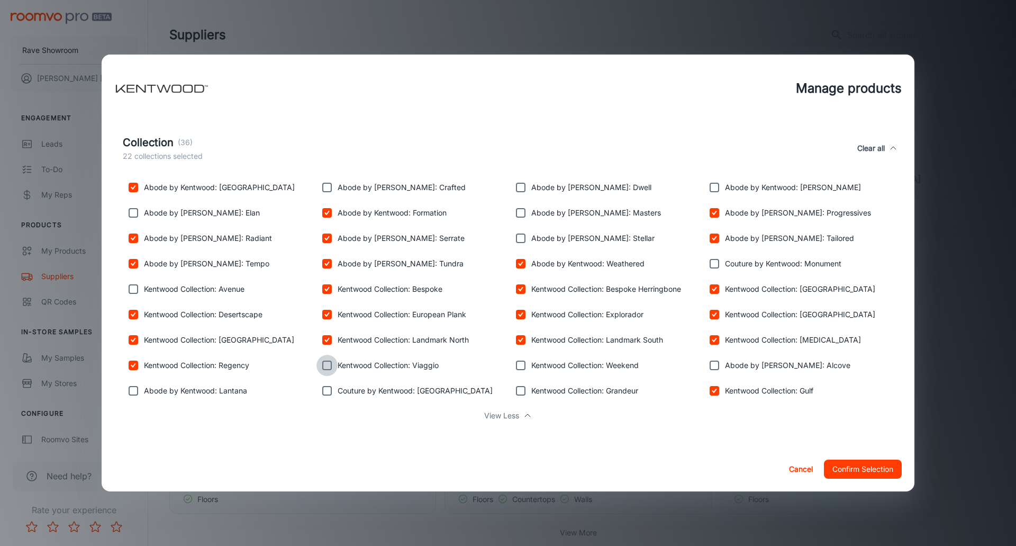
checkbox input "true"
click at [521, 367] on input "checkbox" at bounding box center [520, 365] width 21 height 21
checkbox input "true"
click at [869, 469] on button "Confirm Selection" at bounding box center [863, 468] width 78 height 19
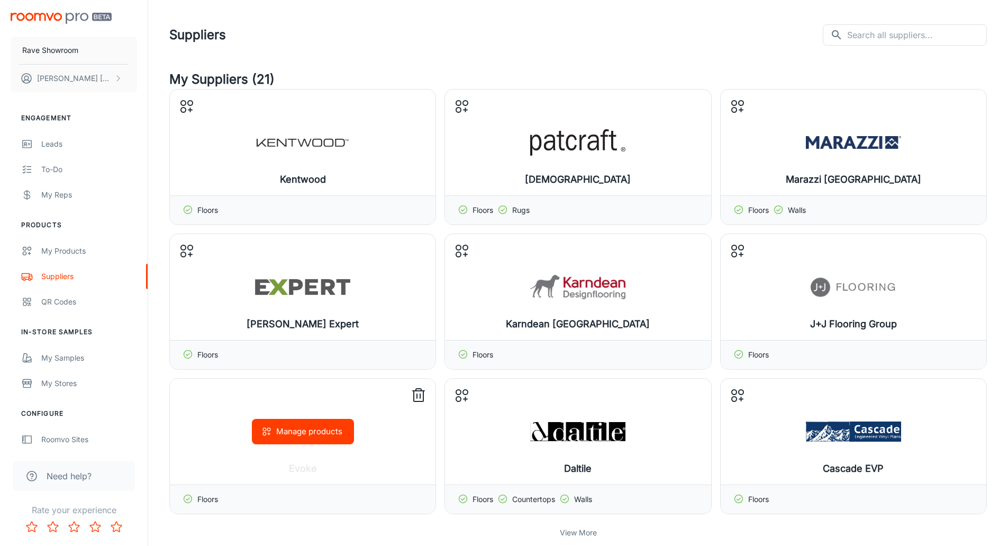
click at [262, 497] on div "Floors" at bounding box center [303, 498] width 266 height 29
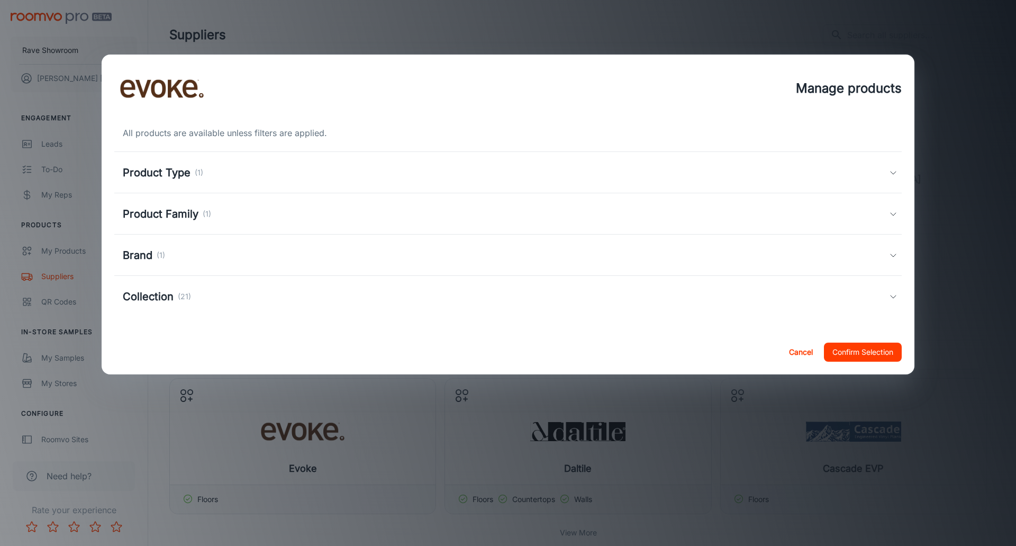
click at [153, 297] on h5 "Collection" at bounding box center [148, 296] width 51 height 16
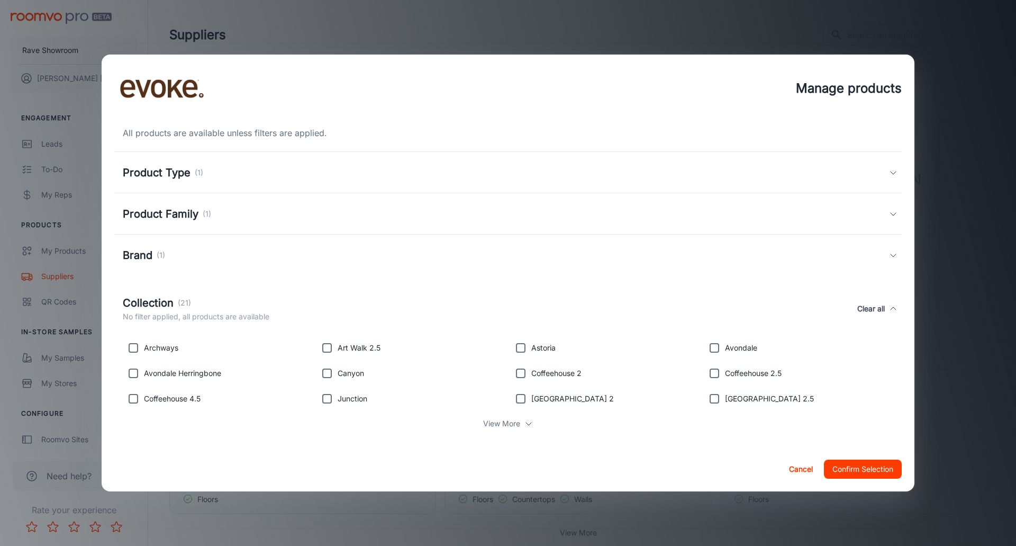
click at [507, 424] on p "View More" at bounding box center [501, 424] width 37 height 12
click at [519, 353] on input "checkbox" at bounding box center [520, 347] width 21 height 21
checkbox input "true"
click at [708, 348] on input "checkbox" at bounding box center [714, 347] width 21 height 21
checkbox input "true"
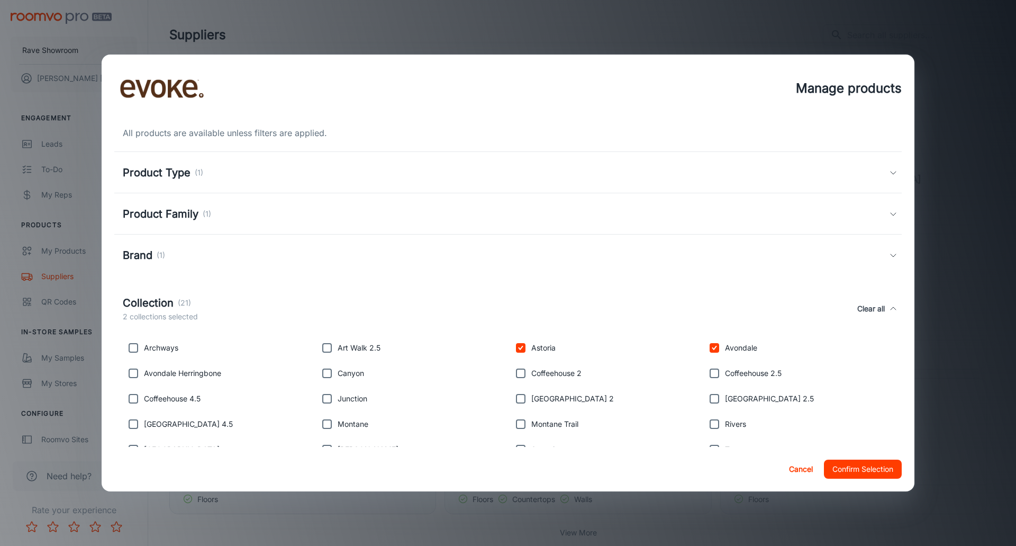
click at [133, 371] on input "checkbox" at bounding box center [133, 372] width 21 height 21
checkbox input "true"
click at [326, 371] on input "checkbox" at bounding box center [326, 372] width 21 height 21
checkbox input "true"
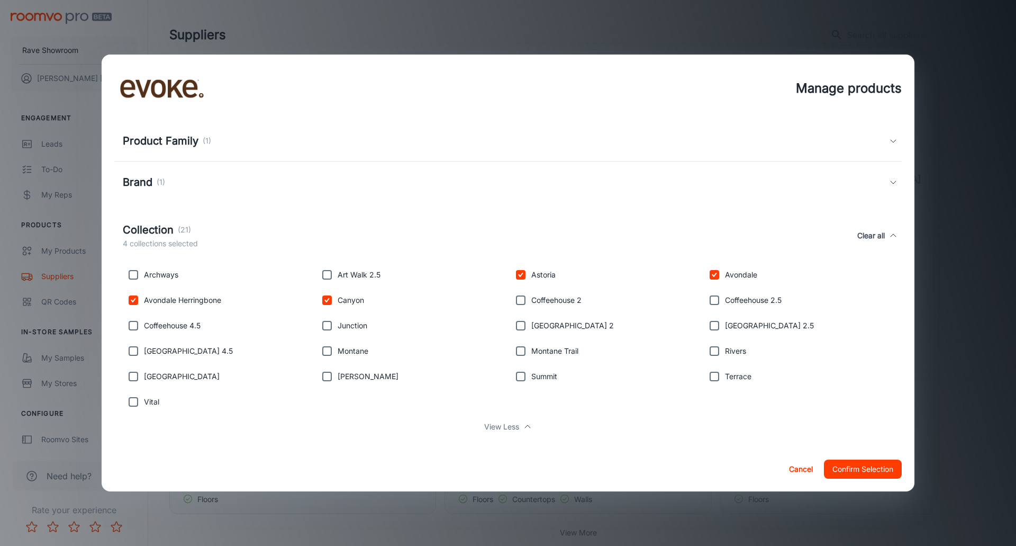
scroll to position [84, 0]
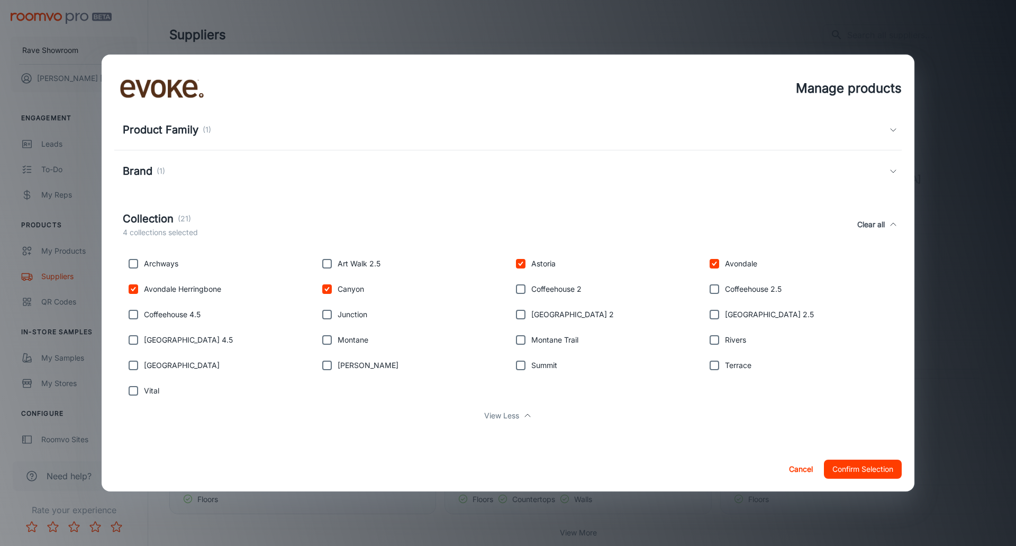
click at [137, 366] on input "checkbox" at bounding box center [133, 365] width 21 height 21
checkbox input "true"
click at [327, 365] on input "checkbox" at bounding box center [326, 365] width 21 height 21
checkbox input "true"
click at [519, 364] on input "checkbox" at bounding box center [520, 365] width 21 height 21
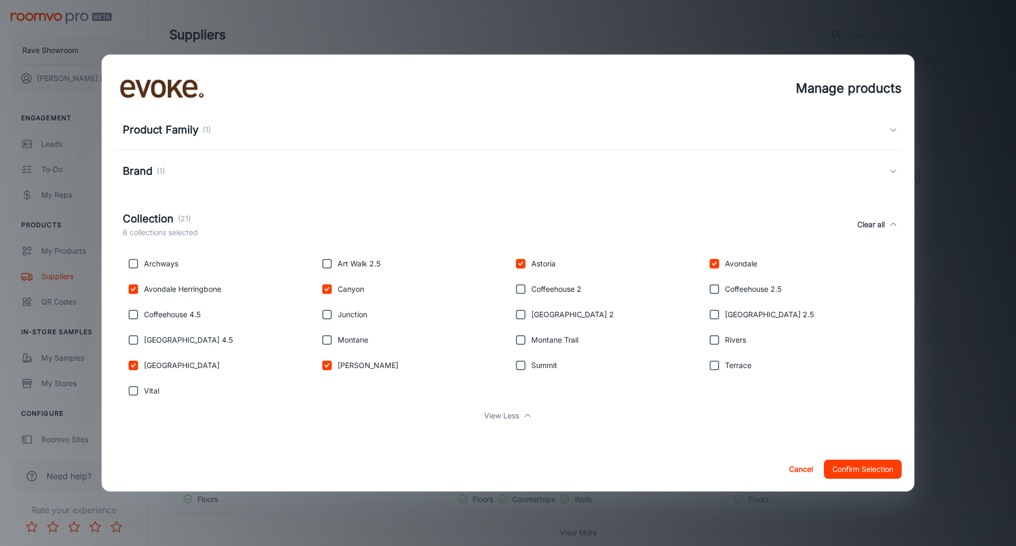
checkbox input "true"
click at [710, 364] on input "checkbox" at bounding box center [714, 365] width 21 height 21
checkbox input "true"
click at [866, 470] on button "Confirm Selection" at bounding box center [863, 468] width 78 height 19
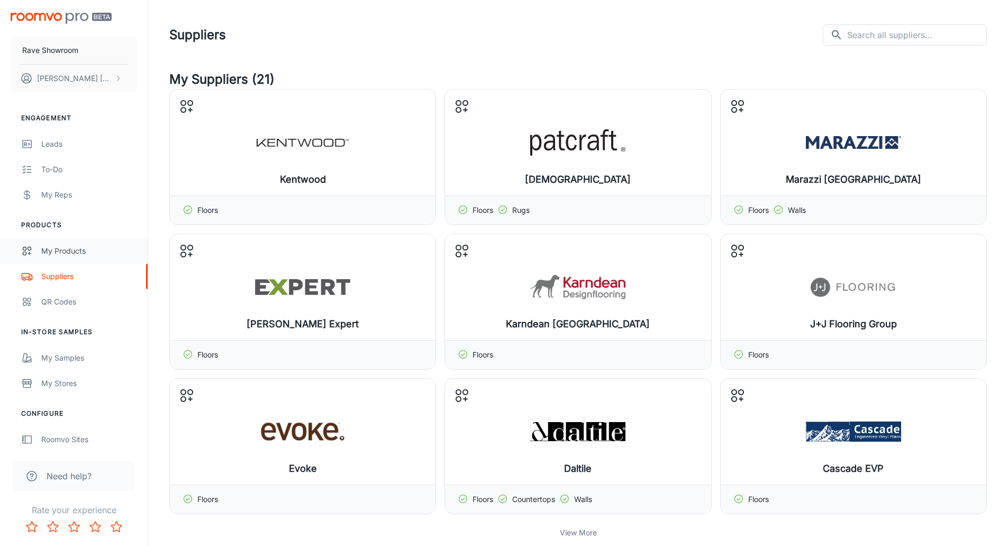
click at [58, 251] on div "My Products" at bounding box center [89, 251] width 96 height 12
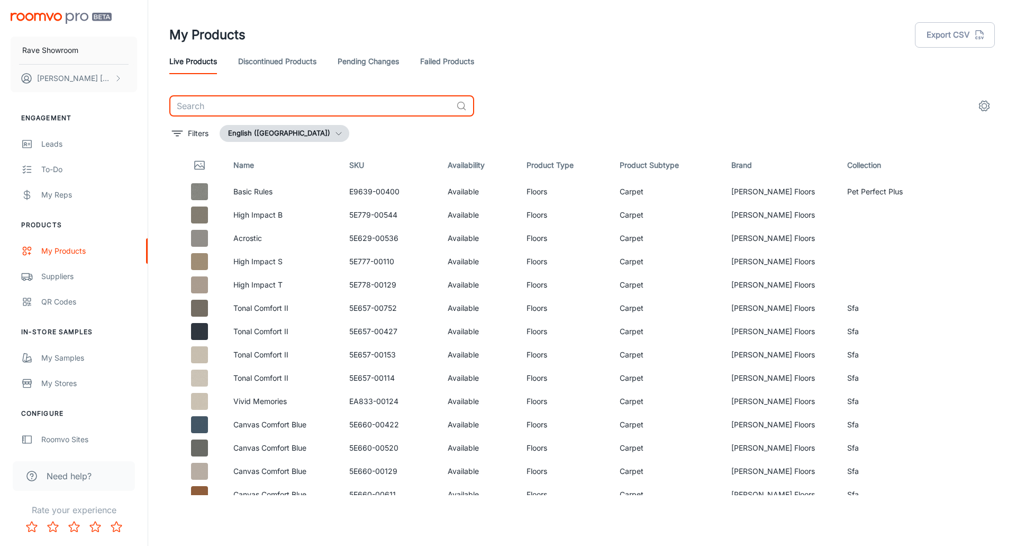
click at [221, 106] on input "text" at bounding box center [310, 105] width 283 height 21
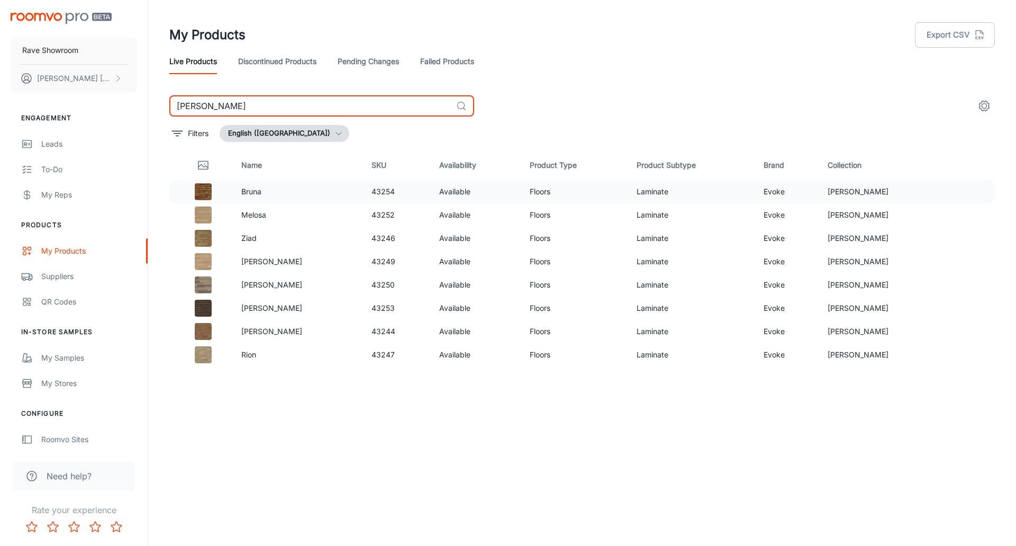
type input "[PERSON_NAME]"
click at [210, 193] on img at bounding box center [203, 191] width 17 height 17
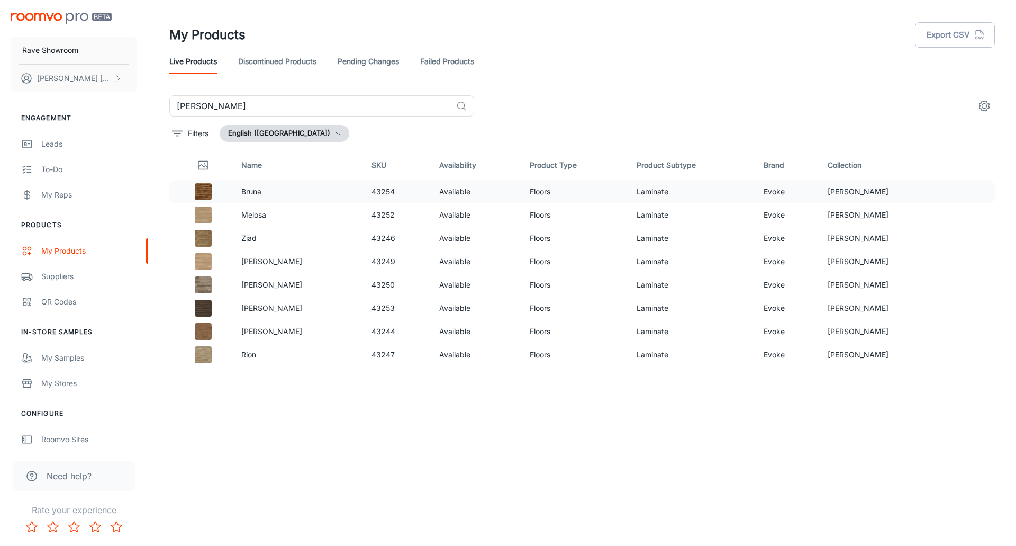
click at [210, 193] on img at bounding box center [203, 191] width 17 height 17
click at [70, 359] on div "My Samples" at bounding box center [89, 358] width 96 height 12
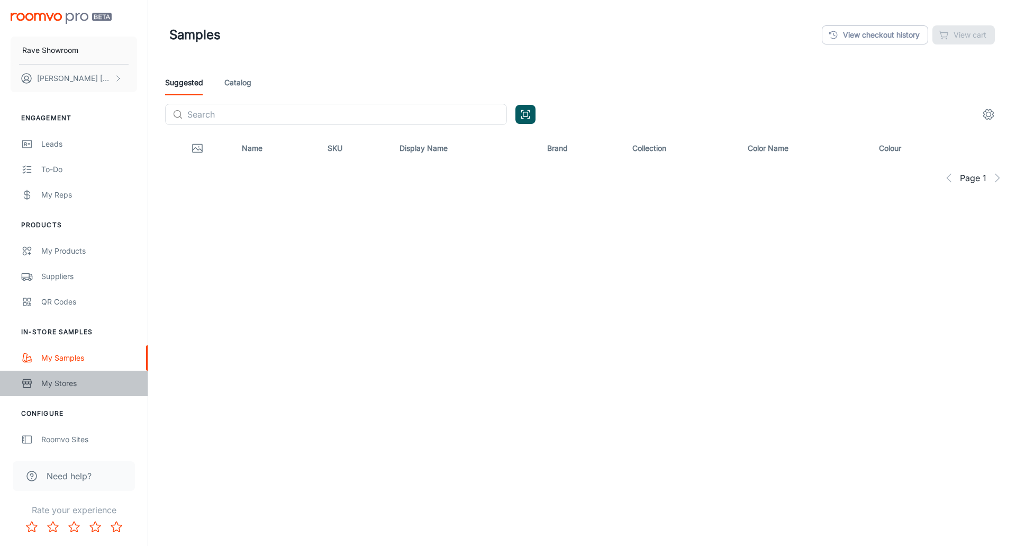
click at [64, 384] on div "My Stores" at bounding box center [89, 383] width 96 height 12
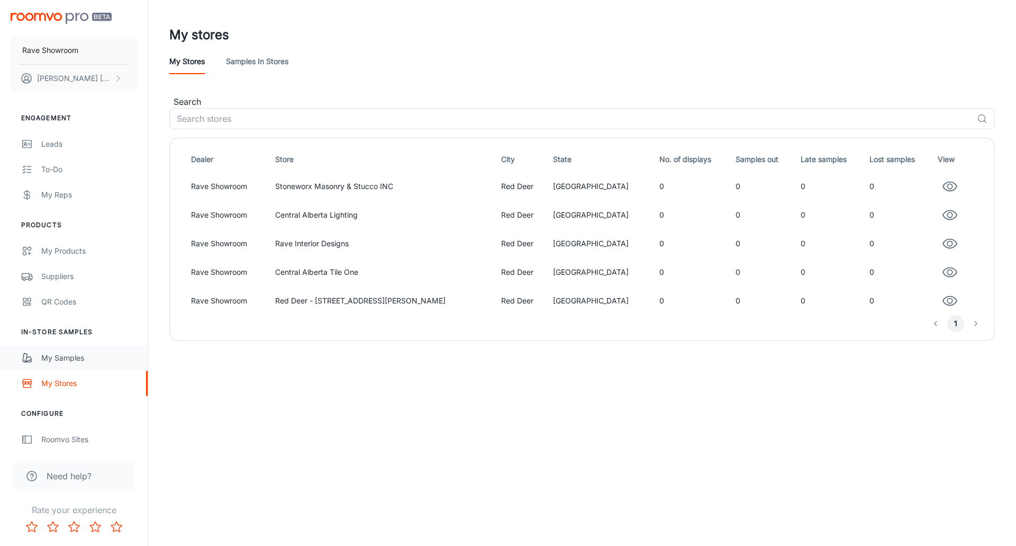
click at [53, 358] on div "My Samples" at bounding box center [89, 358] width 96 height 12
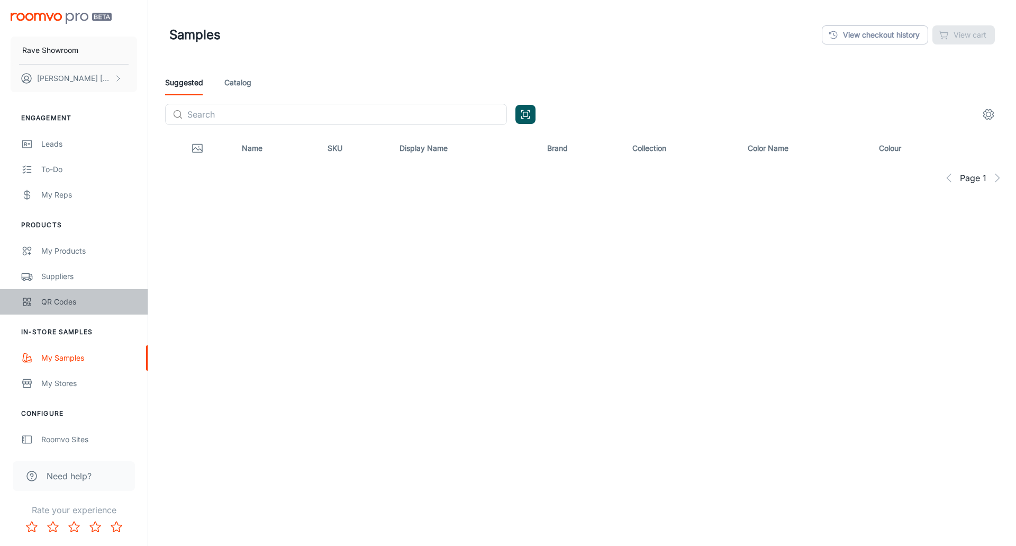
click at [46, 301] on div "QR Codes" at bounding box center [89, 302] width 96 height 12
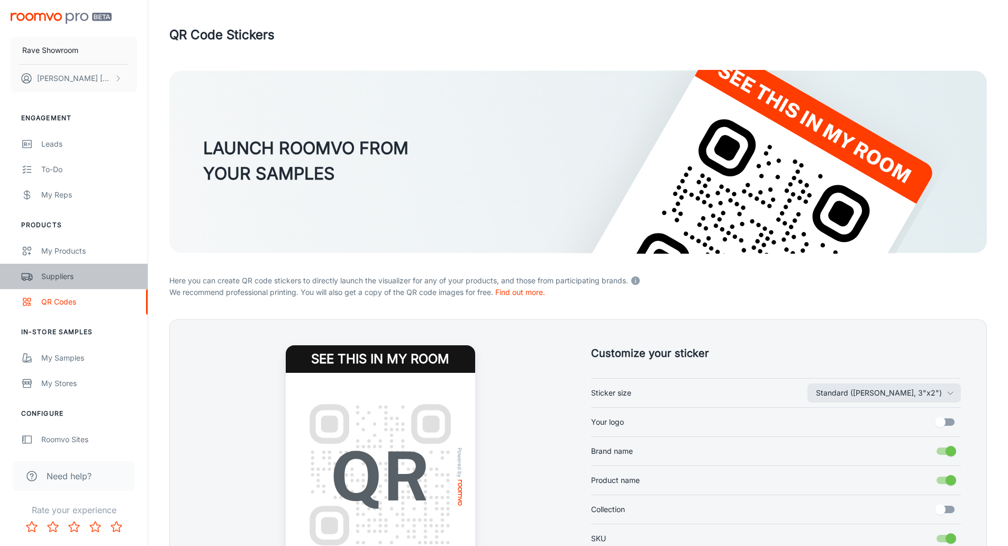
click at [55, 278] on div "Suppliers" at bounding box center [89, 276] width 96 height 12
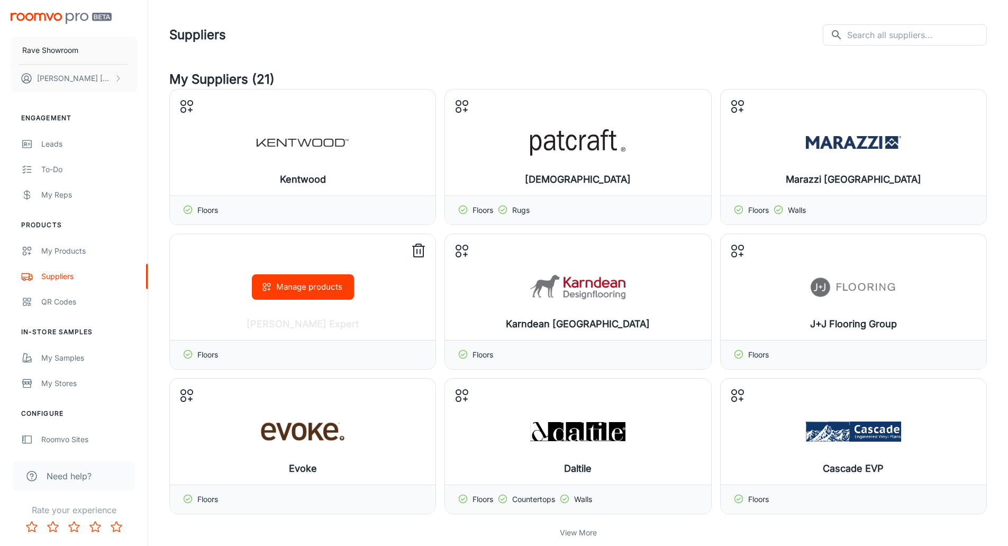
click at [305, 284] on button "Manage products" at bounding box center [303, 286] width 102 height 25
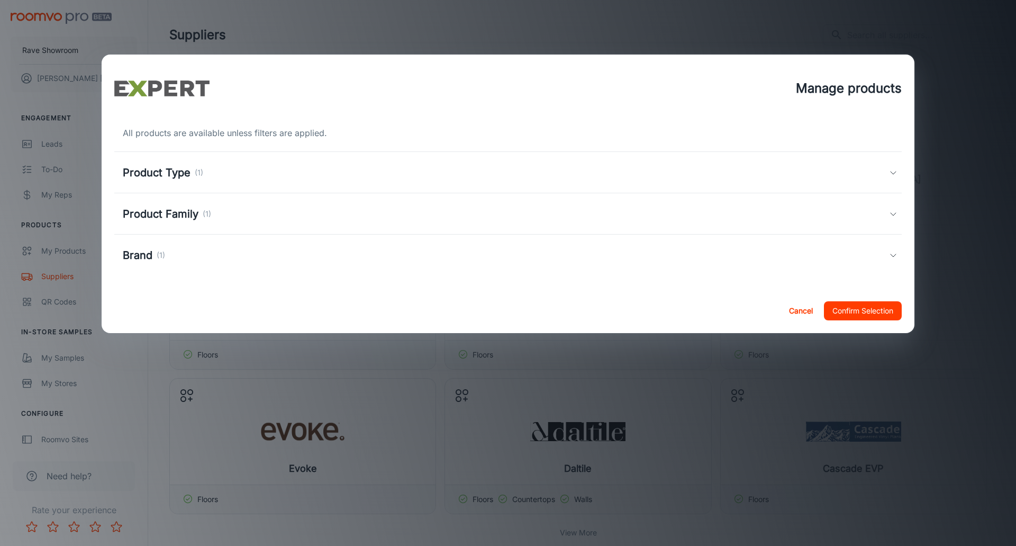
click at [156, 256] on div "Brand (1)" at bounding box center [144, 255] width 42 height 16
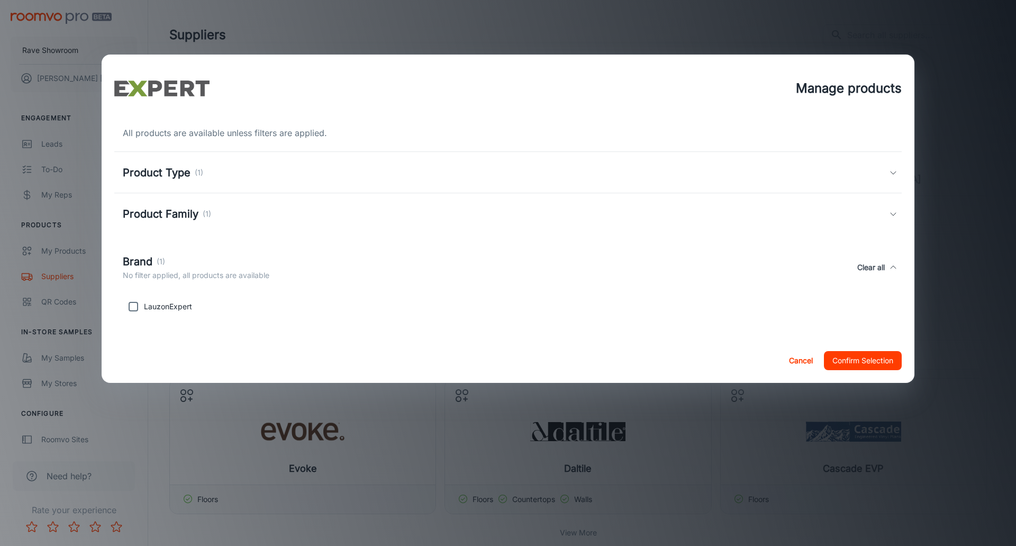
click at [156, 256] on div "Brand (1)" at bounding box center [196, 261] width 147 height 16
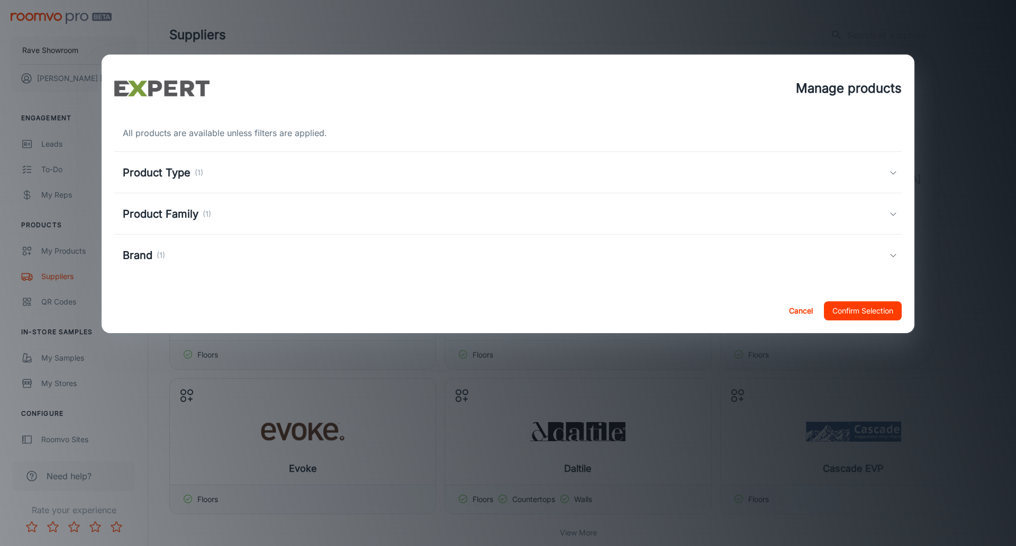
click at [161, 210] on h5 "Product Family" at bounding box center [161, 214] width 76 height 16
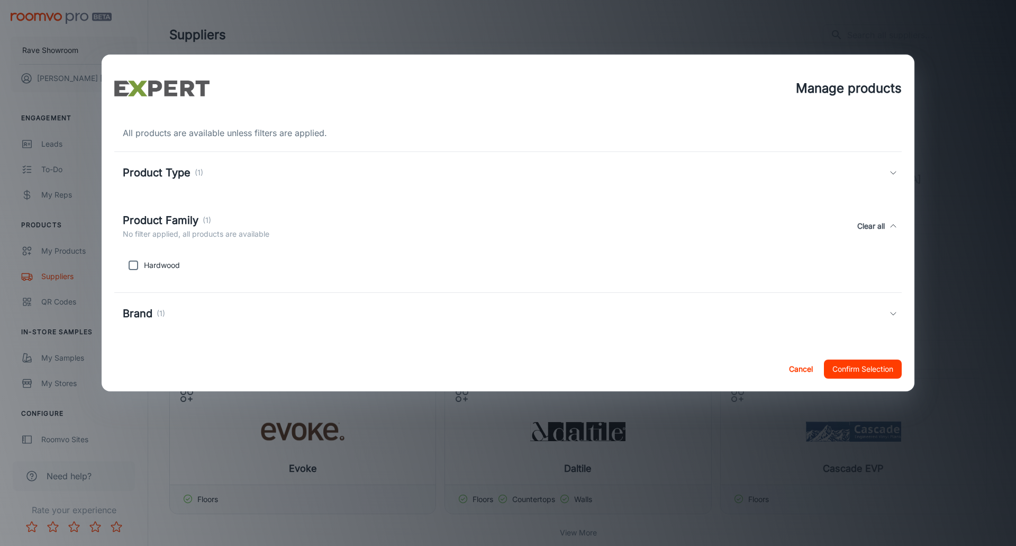
click at [161, 210] on div "Product Family (1) No filter applied, all products are available Clear all" at bounding box center [507, 226] width 787 height 49
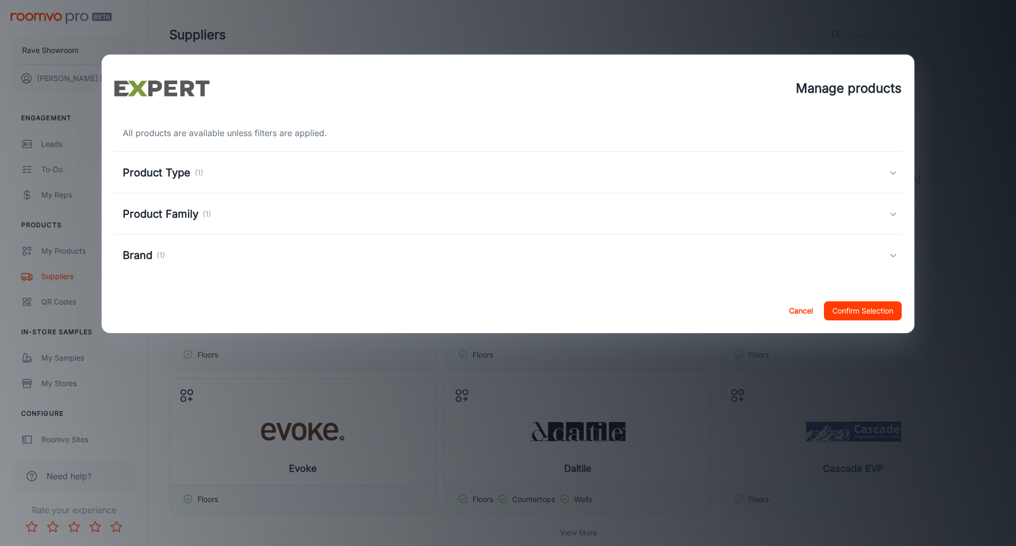
click at [162, 170] on h5 "Product Type" at bounding box center [157, 173] width 68 height 16
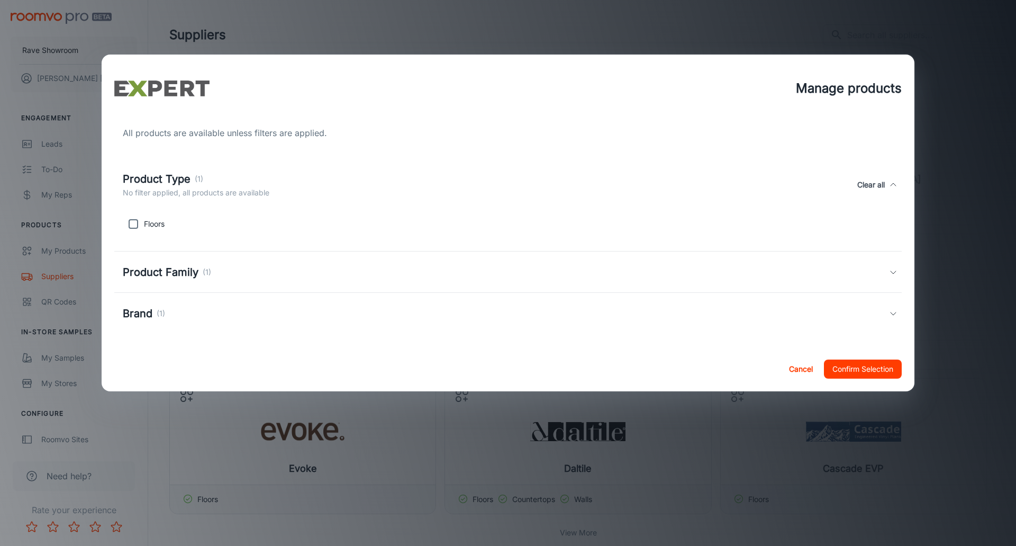
click at [162, 170] on div "Product Type (1) No filter applied, all products are available Clear all" at bounding box center [507, 184] width 787 height 49
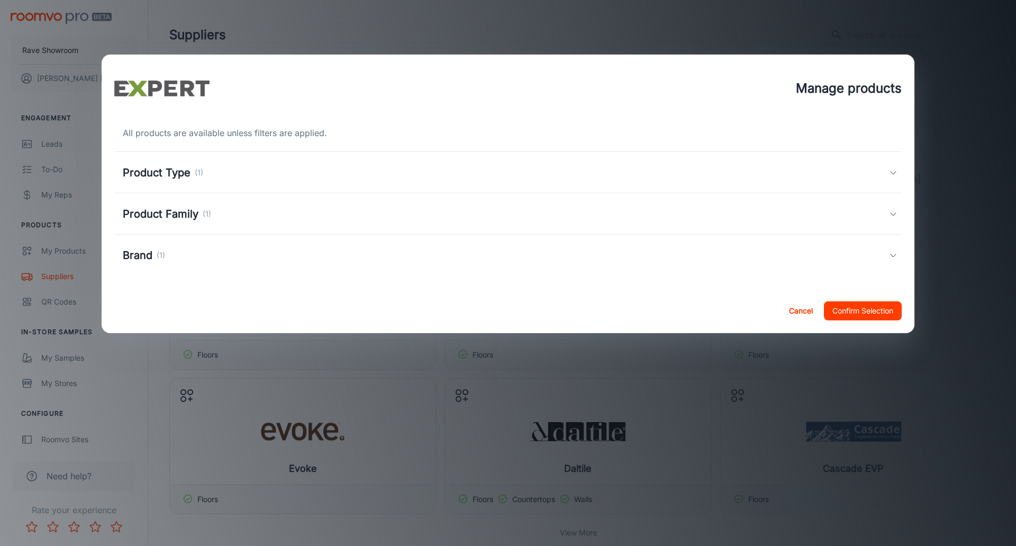
click at [142, 257] on h5 "Brand" at bounding box center [138, 255] width 30 height 16
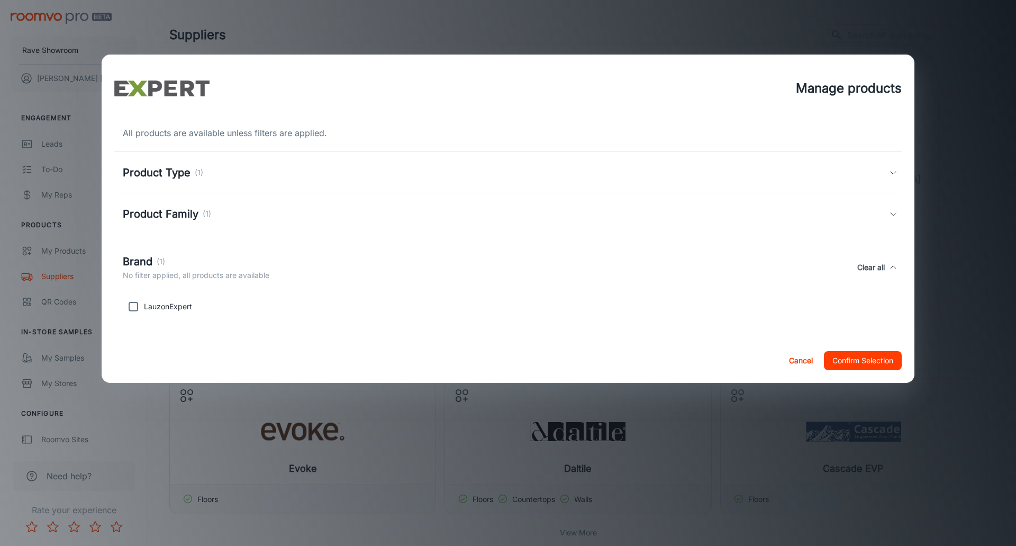
click at [420, 311] on div "LauzonExpert" at bounding box center [506, 304] width 775 height 25
click at [800, 362] on button "Cancel" at bounding box center [801, 360] width 34 height 19
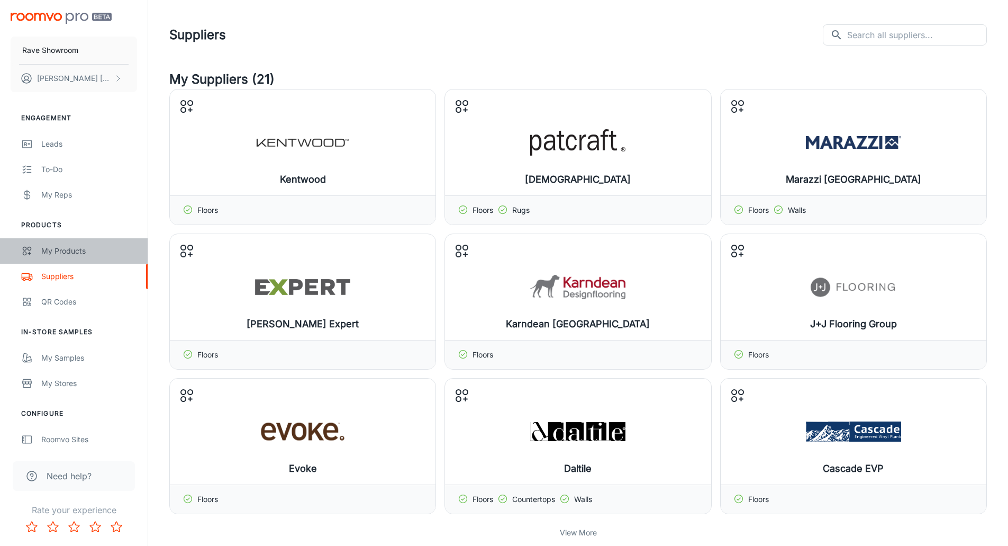
click at [60, 254] on div "My Products" at bounding box center [89, 251] width 96 height 12
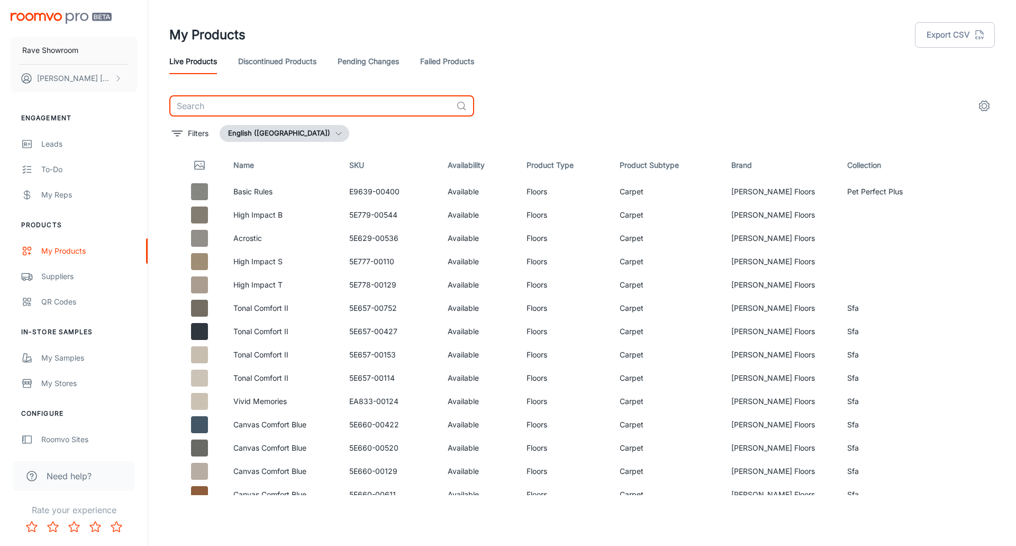
click at [245, 104] on input "text" at bounding box center [310, 105] width 283 height 21
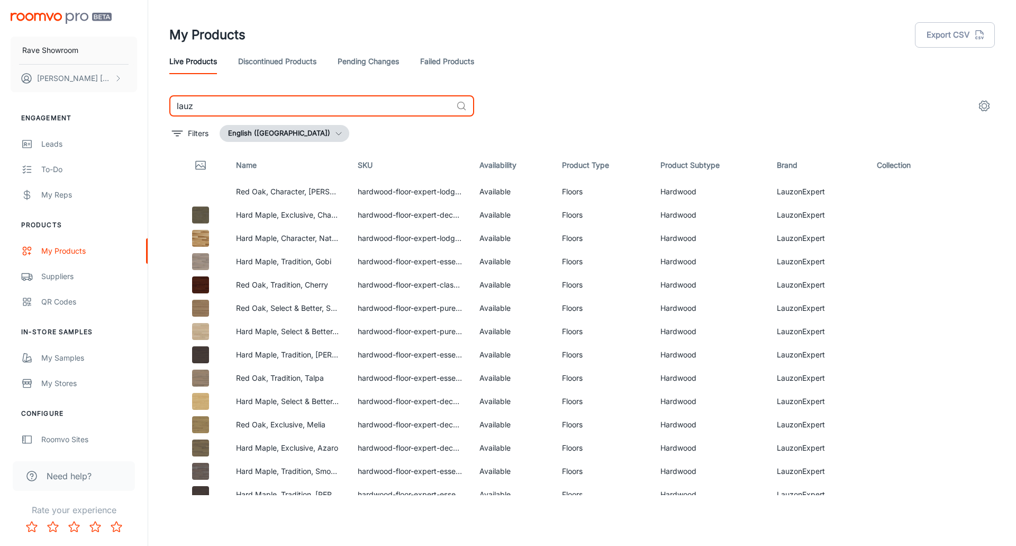
type input "lauz"
click at [53, 282] on link "Suppliers" at bounding box center [74, 276] width 148 height 25
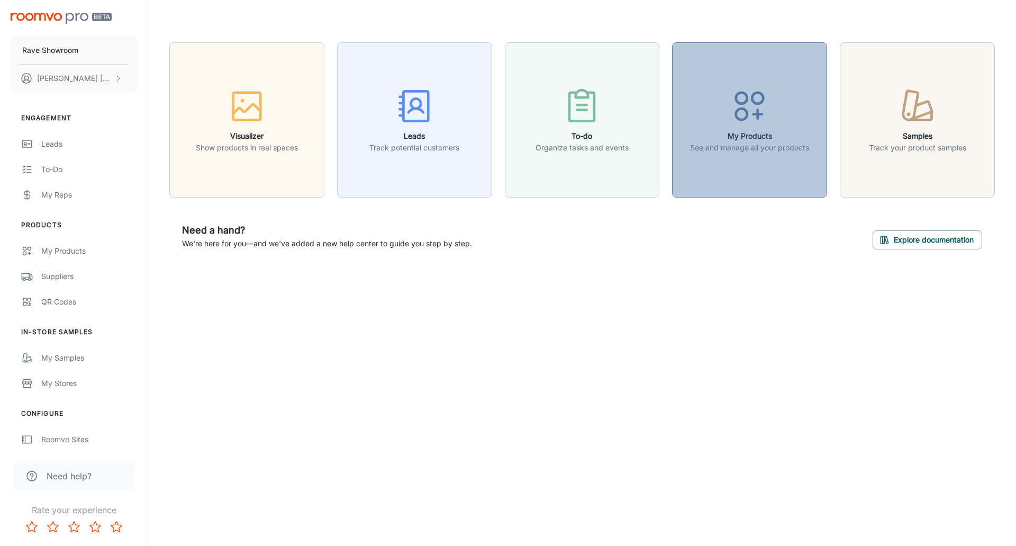
click at [760, 114] on line "button" at bounding box center [758, 114] width 8 height 0
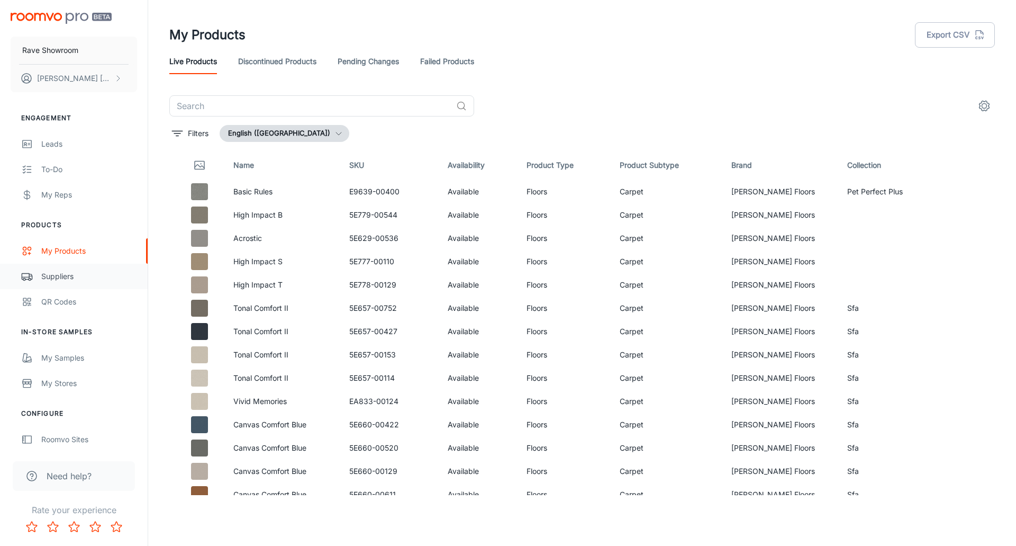
click at [68, 275] on div "Suppliers" at bounding box center [89, 276] width 96 height 12
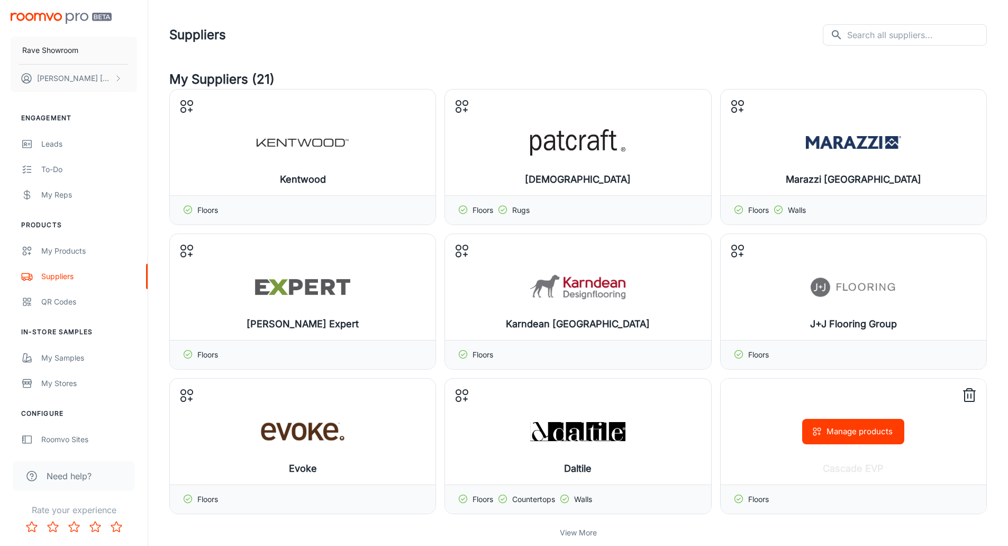
click at [973, 391] on line at bounding box center [970, 391] width 12 height 0
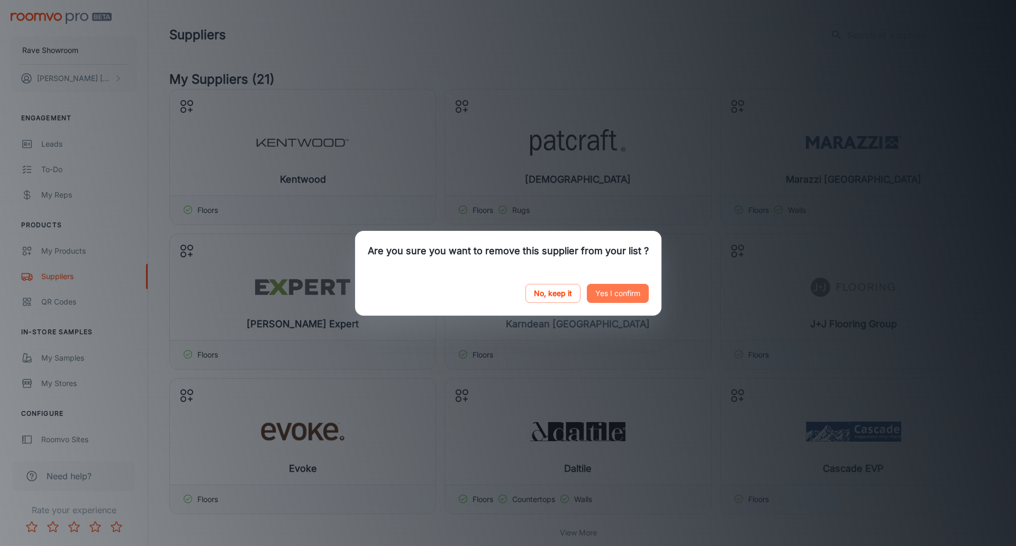
click at [630, 292] on button "Yes I confirm" at bounding box center [618, 293] width 62 height 19
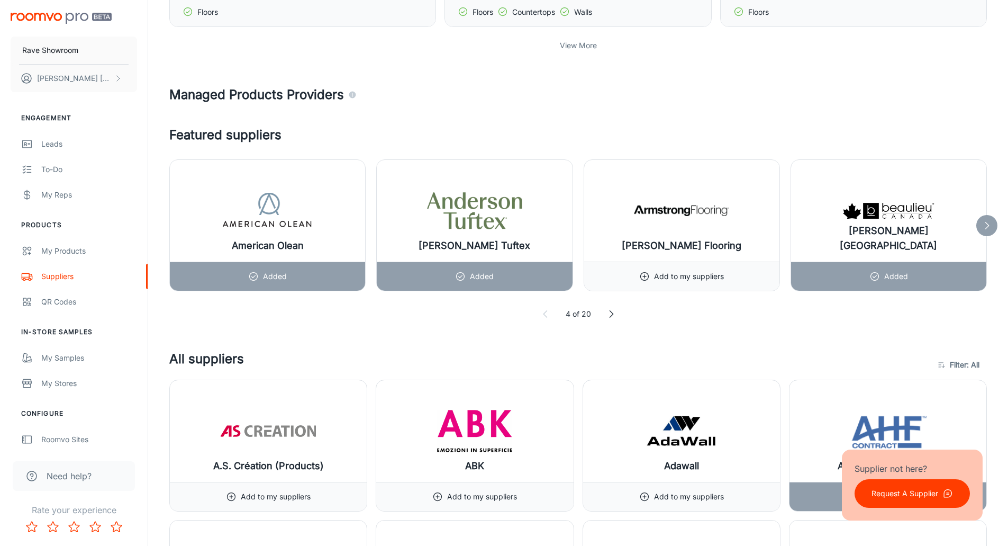
scroll to position [370, 0]
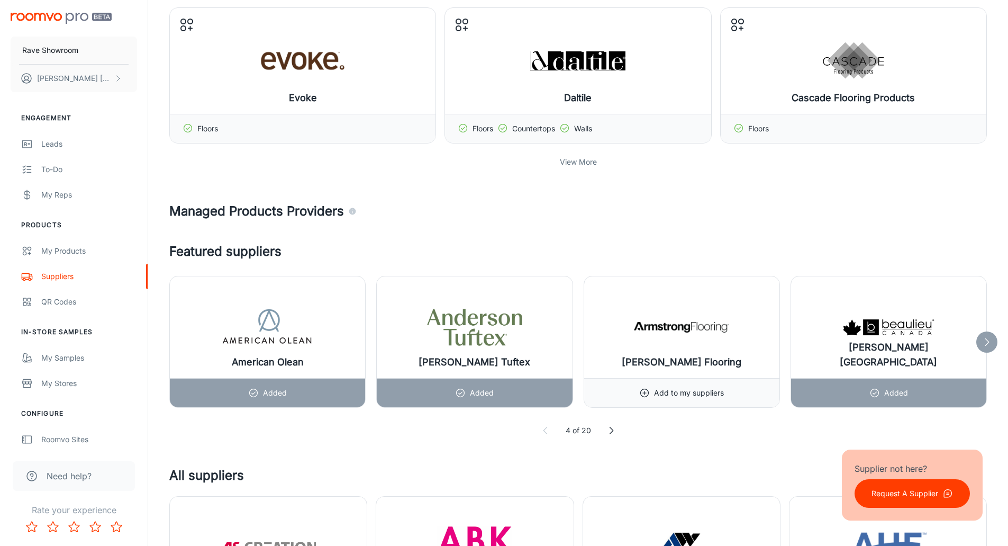
click at [575, 163] on p "View More" at bounding box center [578, 162] width 37 height 12
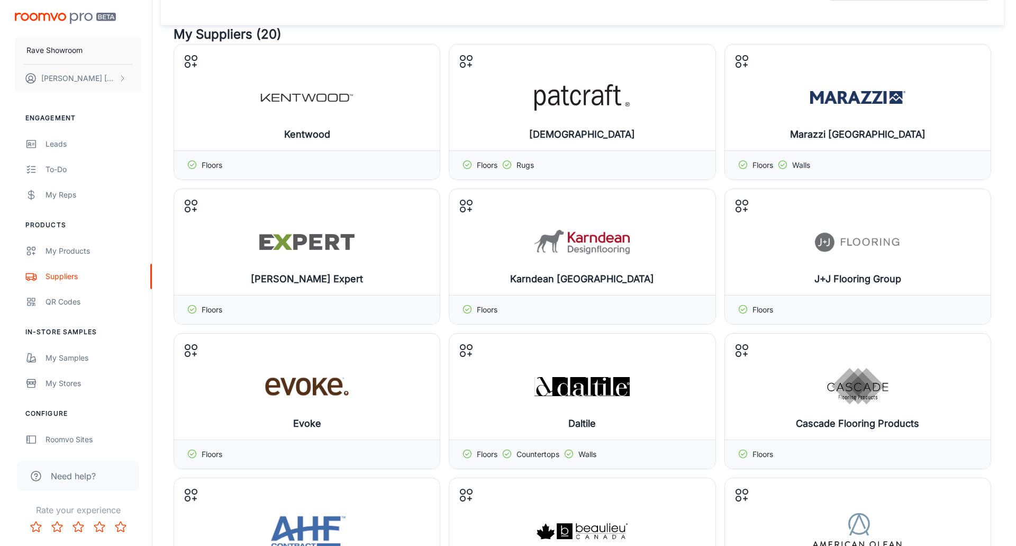
scroll to position [265, 0]
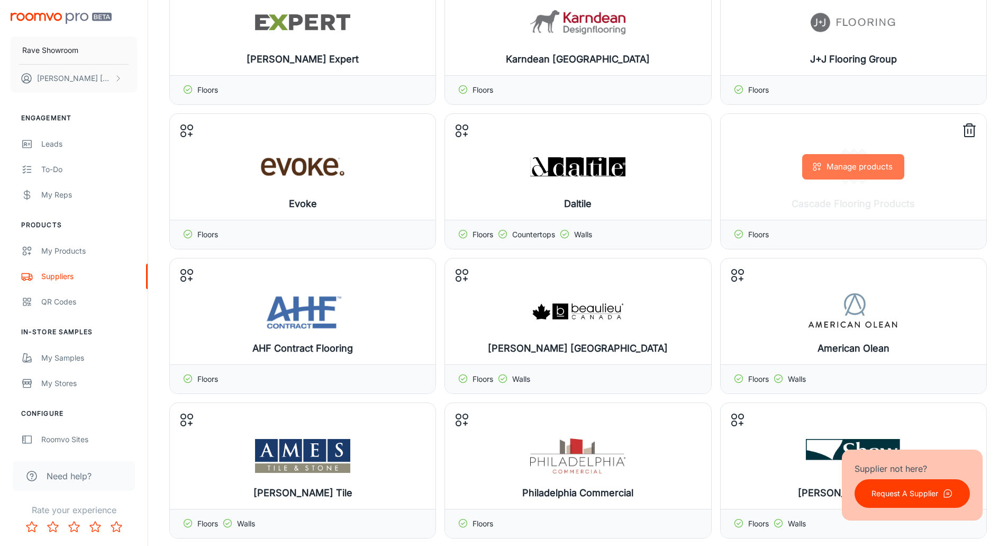
click at [853, 168] on button "Manage products" at bounding box center [853, 166] width 102 height 25
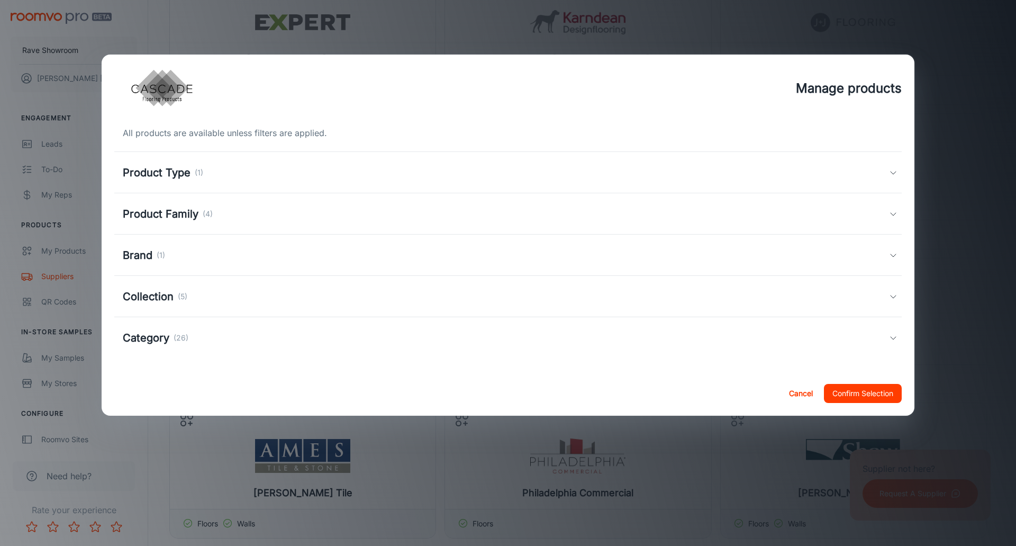
click at [157, 340] on h5 "Category" at bounding box center [146, 338] width 47 height 16
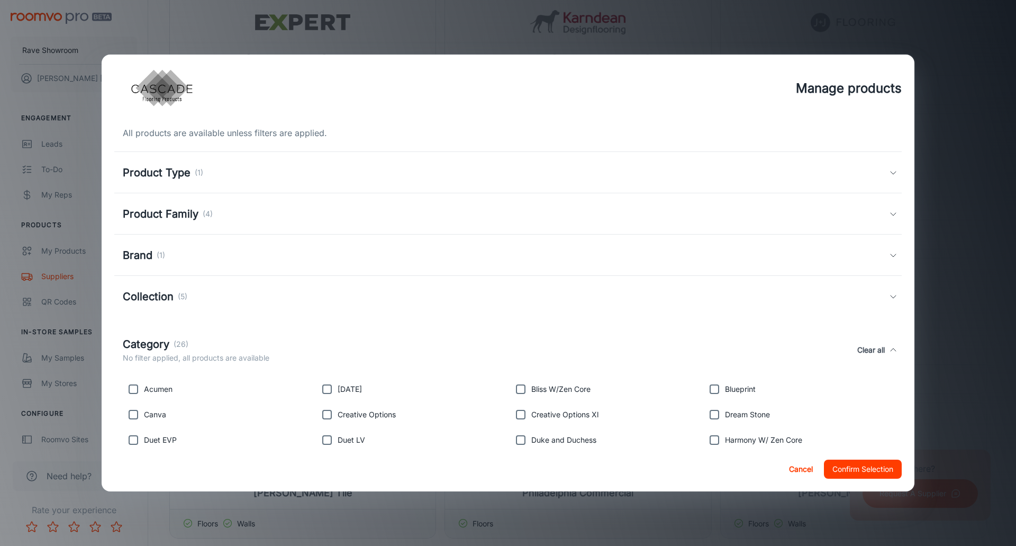
click at [163, 297] on h5 "Collection" at bounding box center [148, 296] width 51 height 16
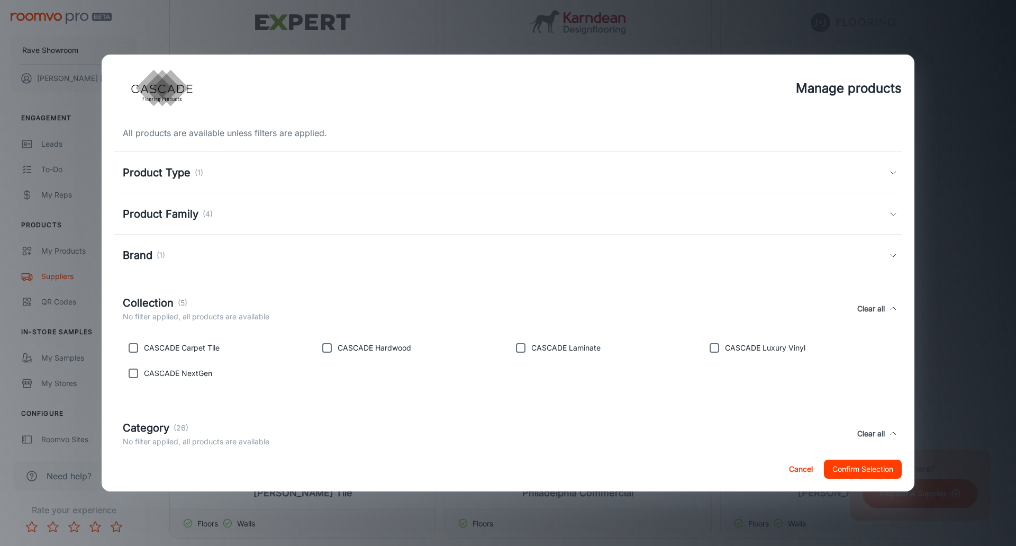
click at [154, 425] on h5 "Category" at bounding box center [146, 428] width 47 height 16
click at [145, 422] on h5 "Category" at bounding box center [146, 421] width 47 height 16
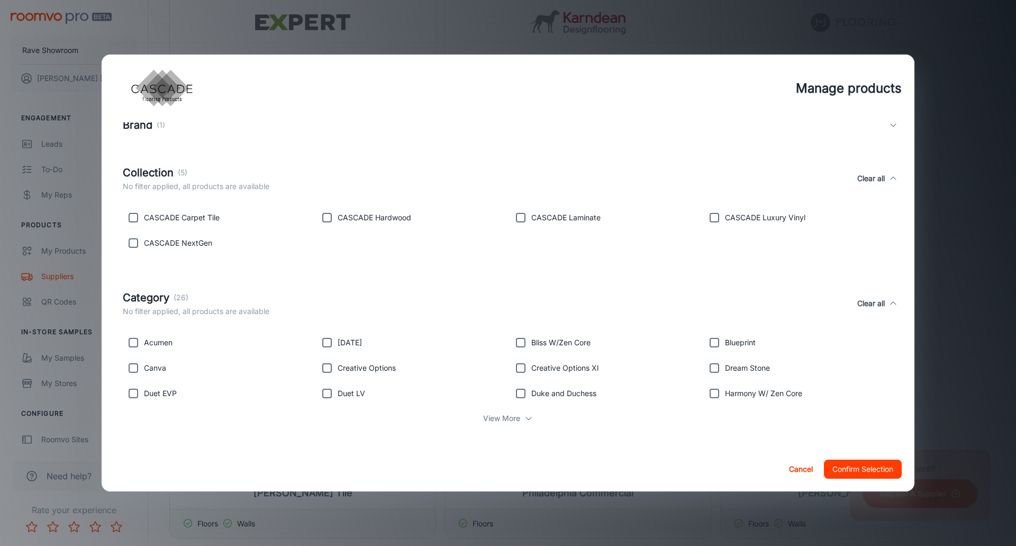
scroll to position [133, 0]
click at [519, 415] on div "View More" at bounding box center [508, 415] width 770 height 20
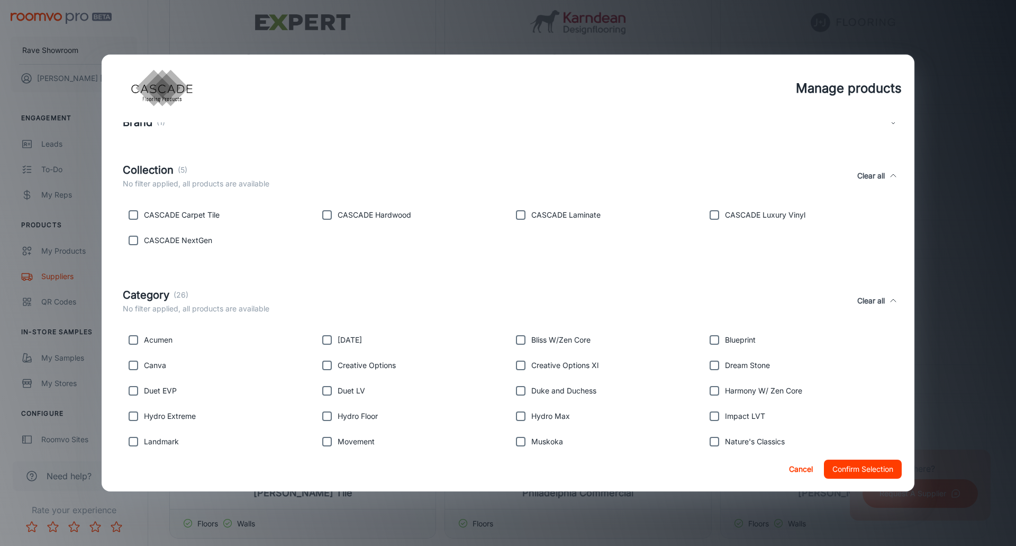
scroll to position [234, 0]
